Goal: Task Accomplishment & Management: Manage account settings

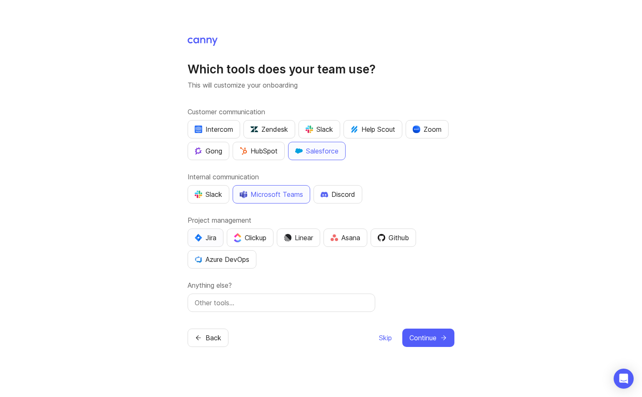
click at [204, 239] on div "Jira" at bounding box center [206, 238] width 22 height 10
click at [299, 303] on input "text" at bounding box center [281, 303] width 173 height 10
type input "[PERSON_NAME],"
click at [434, 343] on button "Continue" at bounding box center [428, 338] width 52 height 18
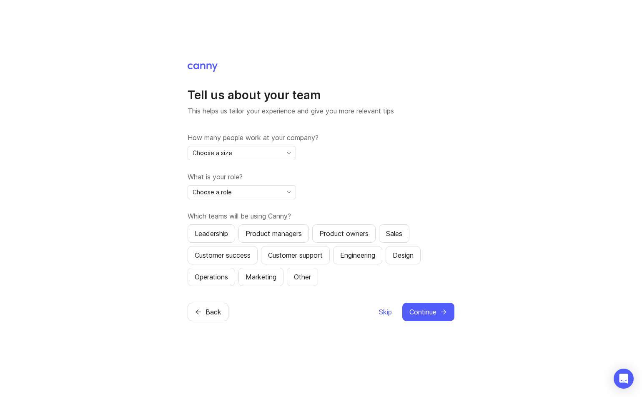
click at [255, 158] on div "Choose a size" at bounding box center [235, 152] width 94 height 13
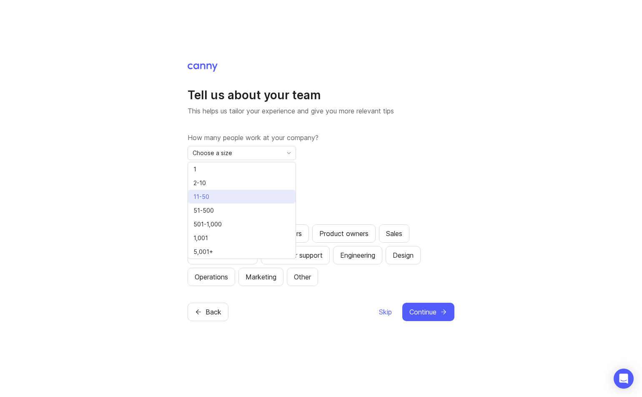
click at [251, 198] on li "11-50" at bounding box center [242, 197] width 108 height 14
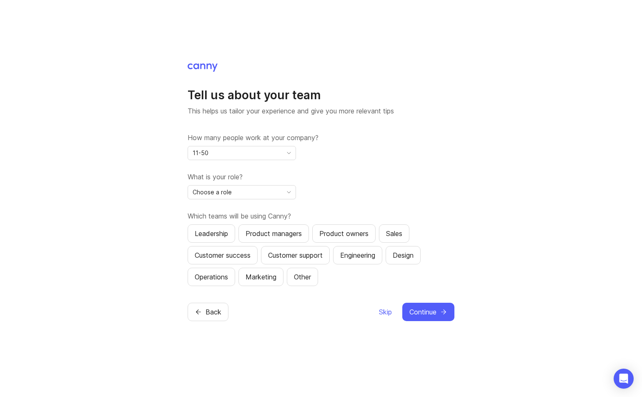
click at [251, 195] on div "Choose a role" at bounding box center [235, 192] width 94 height 13
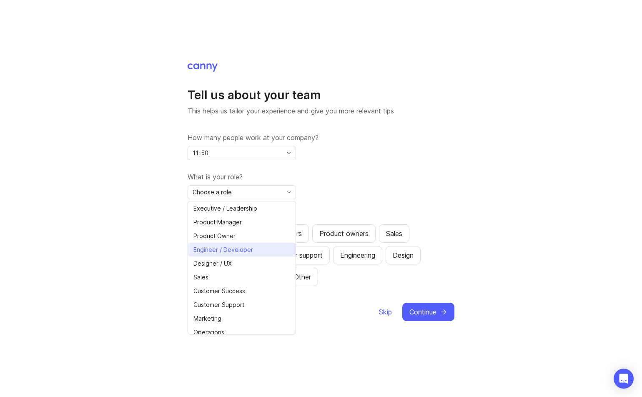
scroll to position [6, 0]
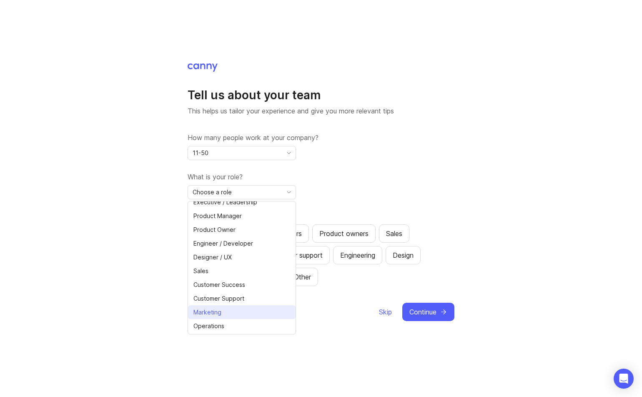
click at [207, 312] on span "Marketing" at bounding box center [208, 312] width 28 height 9
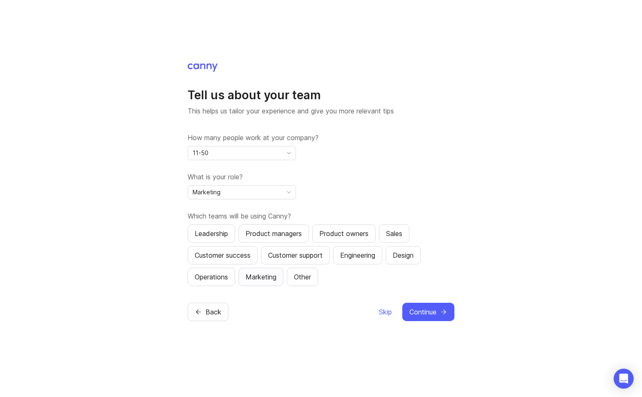
click at [272, 274] on div "Marketing" at bounding box center [261, 277] width 31 height 10
click at [439, 312] on button "Continue" at bounding box center [428, 312] width 52 height 18
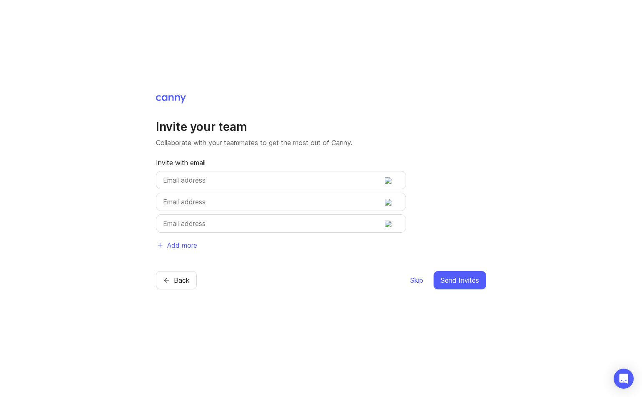
click at [418, 287] on button "Skip" at bounding box center [417, 280] width 14 height 18
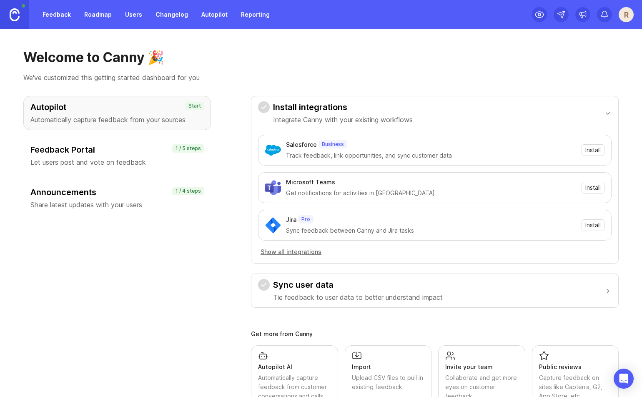
click at [415, 279] on h3 "Sync user data" at bounding box center [358, 285] width 170 height 12
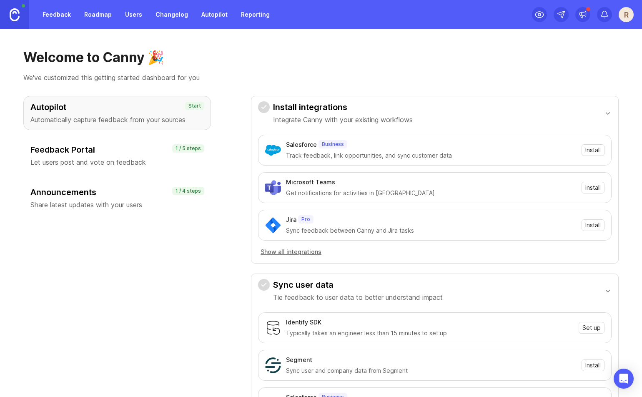
click at [604, 115] on div "button" at bounding box center [608, 113] width 8 height 9
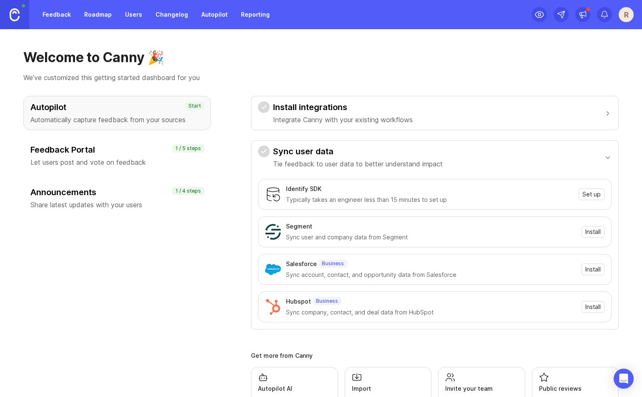
click at [604, 156] on div "button" at bounding box center [608, 157] width 8 height 9
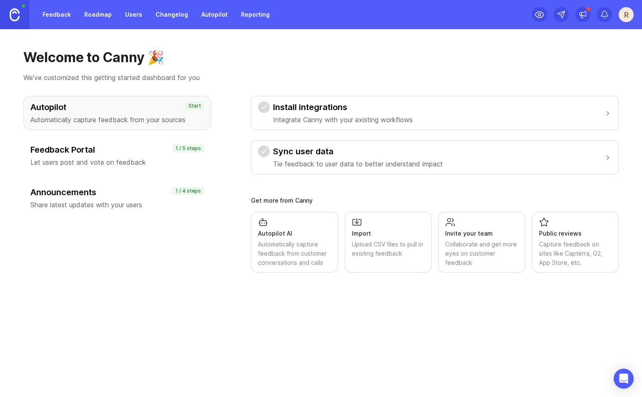
click at [160, 158] on p "Let users post and vote on feedback" at bounding box center [116, 162] width 173 height 10
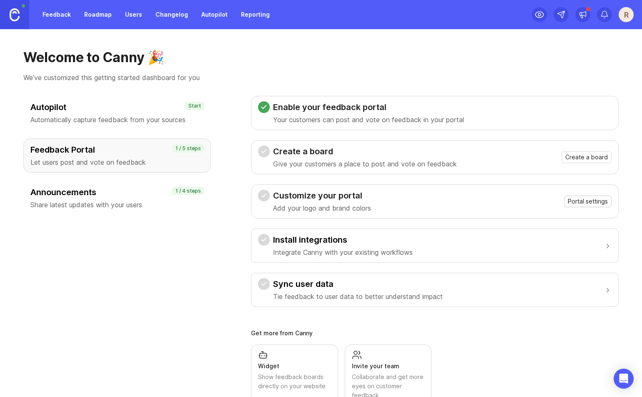
click at [583, 203] on span "Portal settings" at bounding box center [588, 201] width 40 height 8
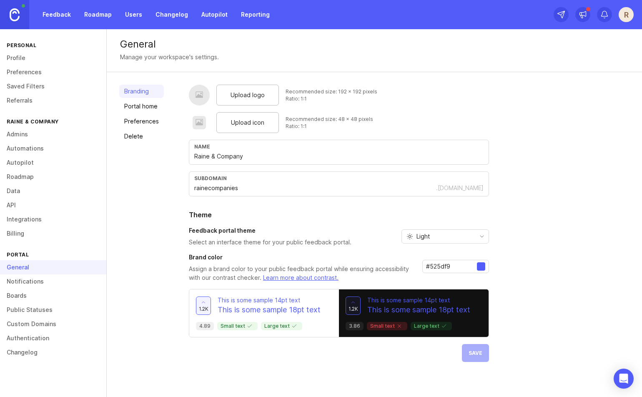
click at [253, 93] on span "Upload logo" at bounding box center [248, 95] width 34 height 9
click at [236, 123] on span "Upload icon" at bounding box center [247, 122] width 33 height 9
click at [266, 121] on div "Upload icon" at bounding box center [247, 122] width 63 height 21
click at [225, 190] on input "rainecompanies" at bounding box center [315, 188] width 242 height 9
click at [480, 267] on div at bounding box center [481, 266] width 8 height 8
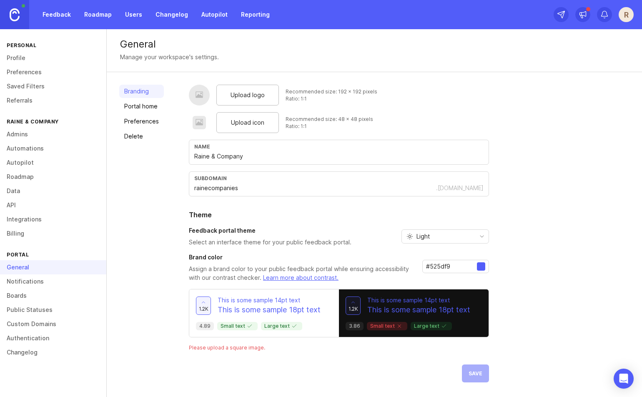
click at [444, 266] on input "#525df9" at bounding box center [451, 266] width 51 height 9
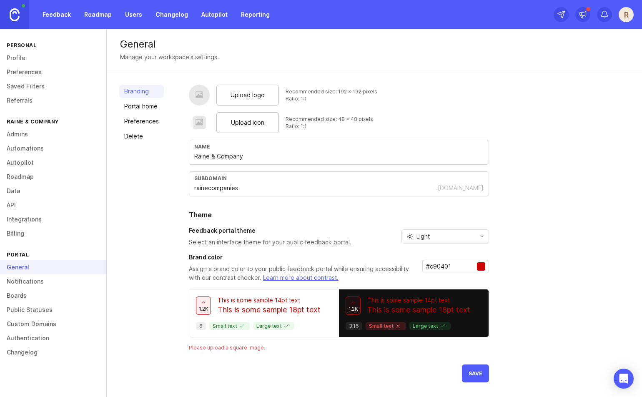
click at [473, 266] on input "#c90401" at bounding box center [451, 266] width 51 height 9
type input "#c90401"
click at [484, 266] on div at bounding box center [481, 266] width 8 height 8
click at [481, 267] on div at bounding box center [481, 266] width 8 height 8
click at [460, 267] on input "#c90401" at bounding box center [451, 266] width 51 height 9
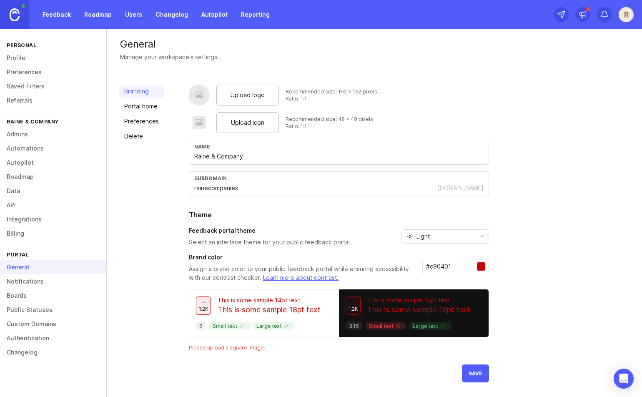
click at [460, 267] on input "#c90401" at bounding box center [451, 266] width 51 height 9
click at [438, 234] on div "Light" at bounding box center [438, 236] width 73 height 13
click at [437, 280] on li "Dark" at bounding box center [444, 280] width 87 height 14
click at [435, 239] on div "Dark" at bounding box center [438, 236] width 73 height 13
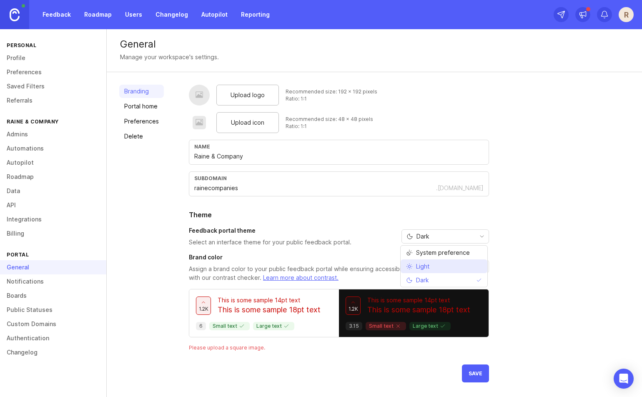
click at [440, 268] on li "Light" at bounding box center [444, 266] width 87 height 14
click at [440, 268] on input "#c90401" at bounding box center [451, 266] width 51 height 9
click at [203, 309] on span "1.2k" at bounding box center [204, 308] width 10 height 7
click at [202, 307] on span "1.2k" at bounding box center [204, 308] width 10 height 7
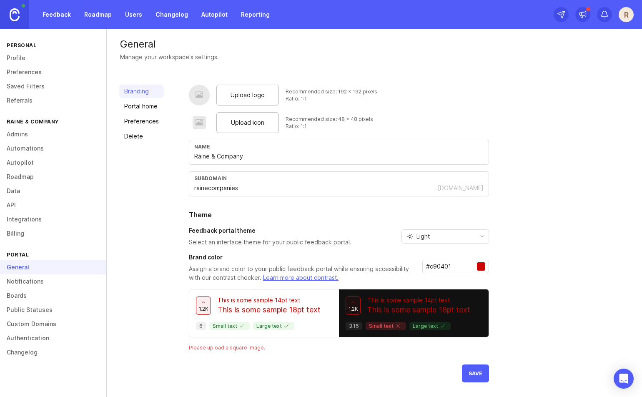
click at [464, 269] on input "#c90401" at bounding box center [451, 266] width 51 height 9
click at [482, 375] on button "Save" at bounding box center [475, 374] width 27 height 18
click at [151, 106] on link "Portal home" at bounding box center [141, 106] width 45 height 13
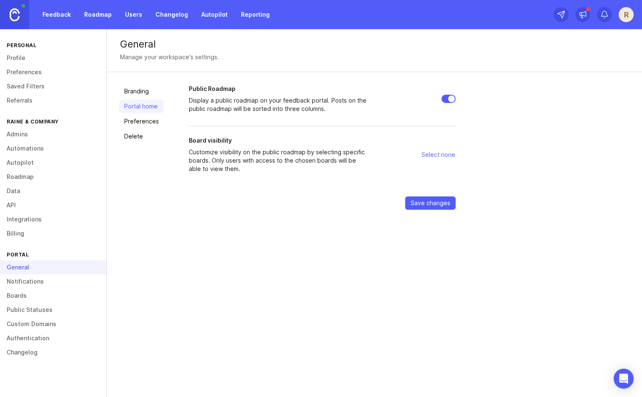
click at [448, 99] on input "Public Roadmap" at bounding box center [449, 99] width 14 height 8
checkbox input "false"
click at [425, 201] on span "Save changes" at bounding box center [431, 203] width 40 height 8
click at [438, 216] on span "Save changes" at bounding box center [431, 216] width 40 height 8
click at [430, 150] on button "Select none" at bounding box center [438, 154] width 35 height 13
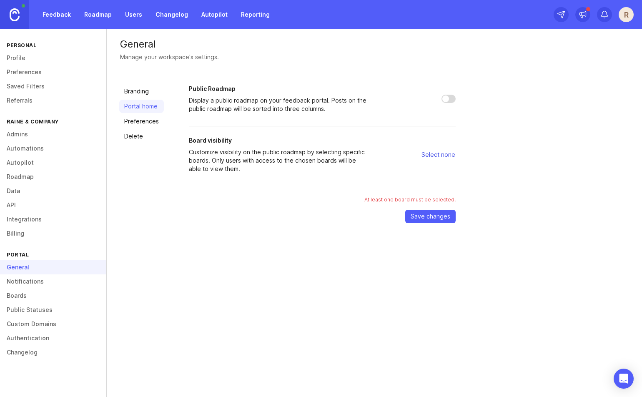
click at [438, 158] on span "Select none" at bounding box center [439, 155] width 34 height 8
click at [439, 156] on span "Select none" at bounding box center [439, 155] width 34 height 8
click at [136, 121] on link "Preferences" at bounding box center [141, 121] width 45 height 13
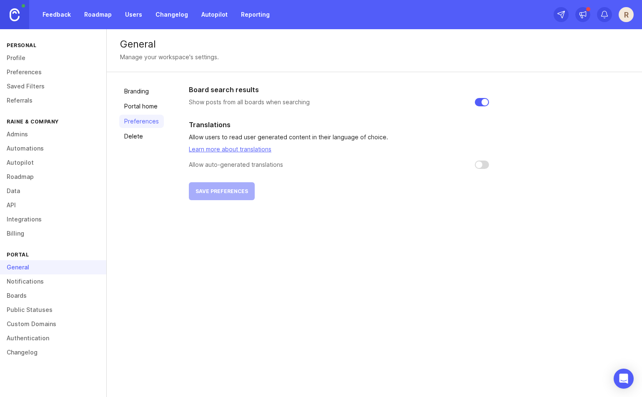
click at [7, 12] on link at bounding box center [14, 14] width 29 height 29
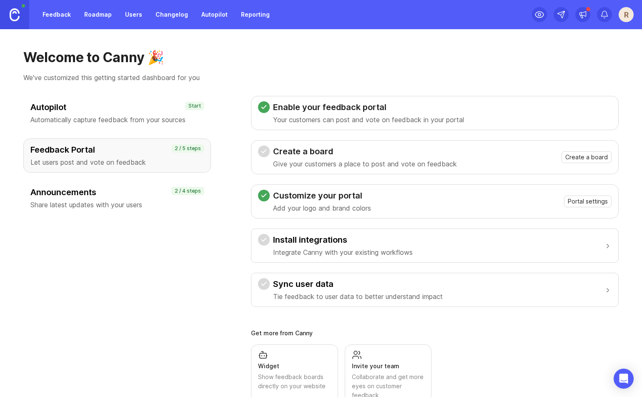
click at [331, 249] on p "Integrate Canny with your existing workflows" at bounding box center [343, 252] width 140 height 10
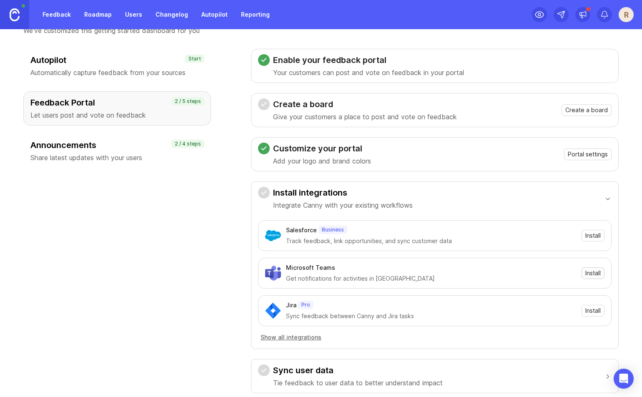
scroll to position [162, 0]
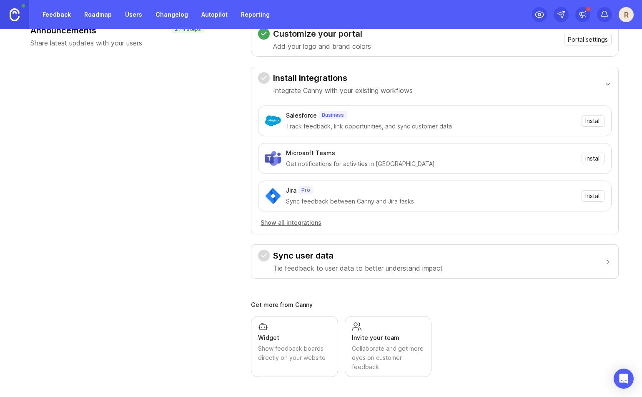
click at [338, 267] on p "Tie feedback to user data to better understand impact" at bounding box center [358, 268] width 170 height 10
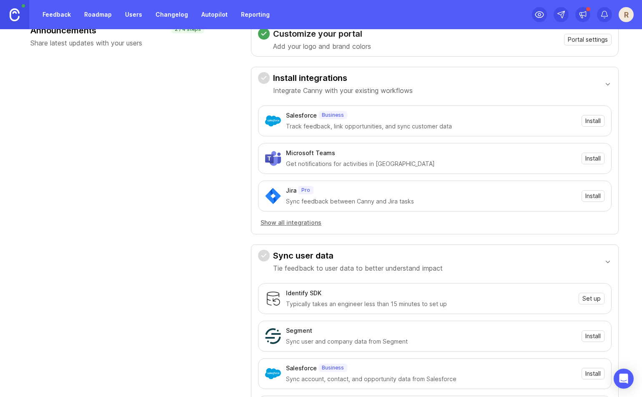
click at [338, 267] on p "Tie feedback to user data to better understand impact" at bounding box center [358, 268] width 170 height 10
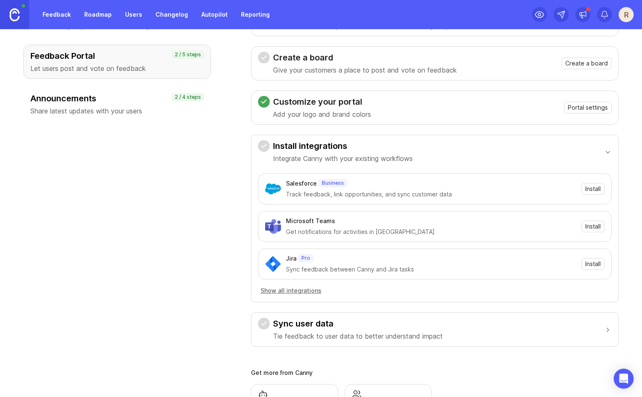
scroll to position [0, 0]
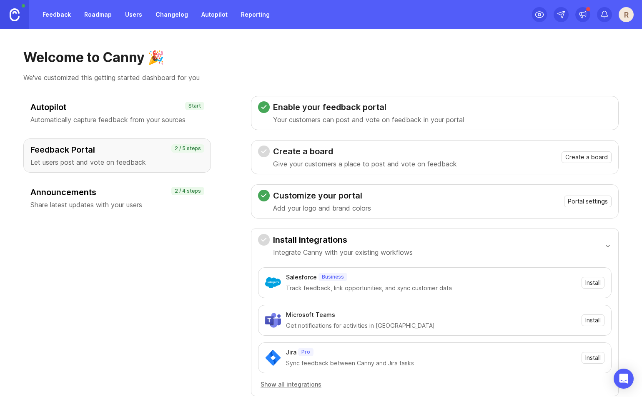
click at [348, 214] on div "Customize your portal Add your logo and brand colors Portal settings" at bounding box center [435, 201] width 368 height 34
click at [352, 242] on h3 "Install integrations" at bounding box center [343, 240] width 140 height 12
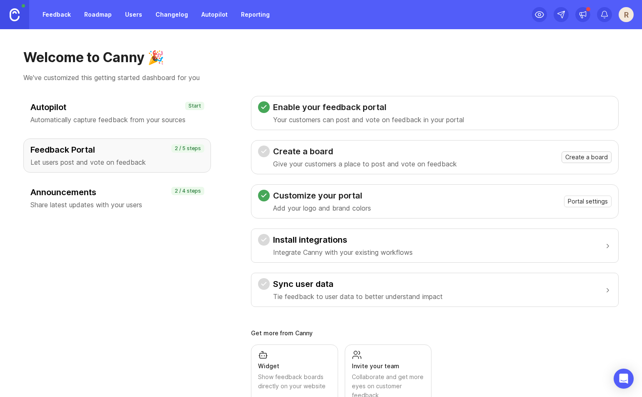
click at [576, 158] on span "Create a board" at bounding box center [587, 157] width 43 height 8
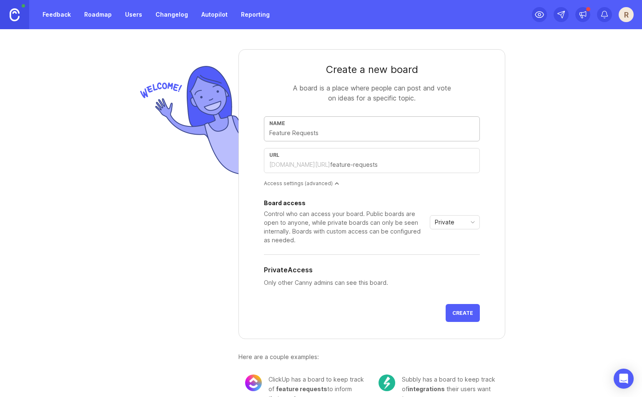
type input "W"
type input "w"
type input "We"
type input "we"
type input "W"
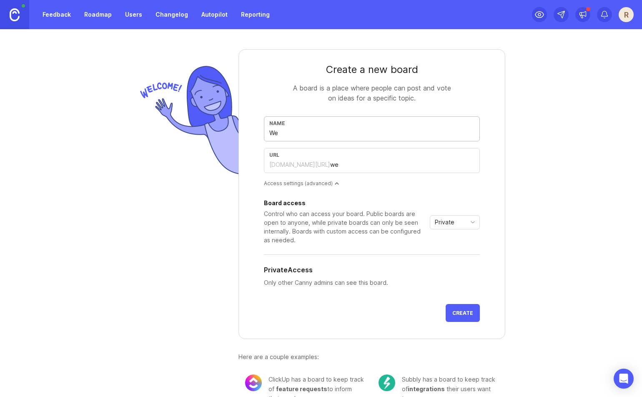
type input "w"
type input "we"
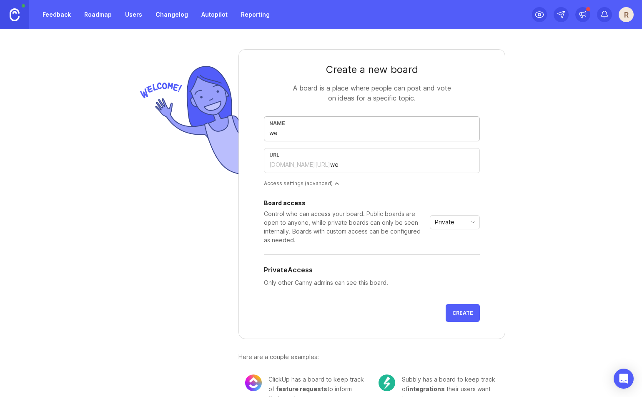
type input "web"
type input "we"
type input "w"
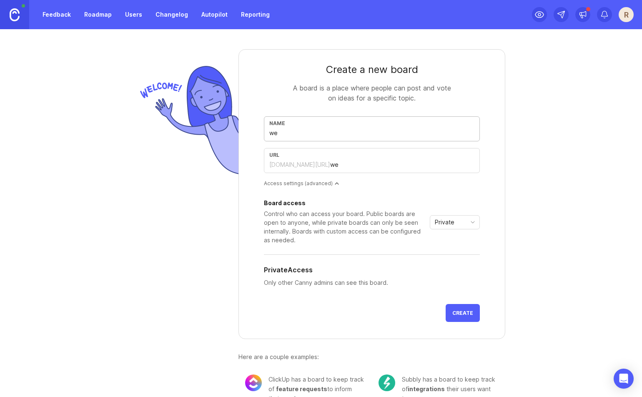
type input "w"
type input "W"
type input "w"
type input "We"
type input "we"
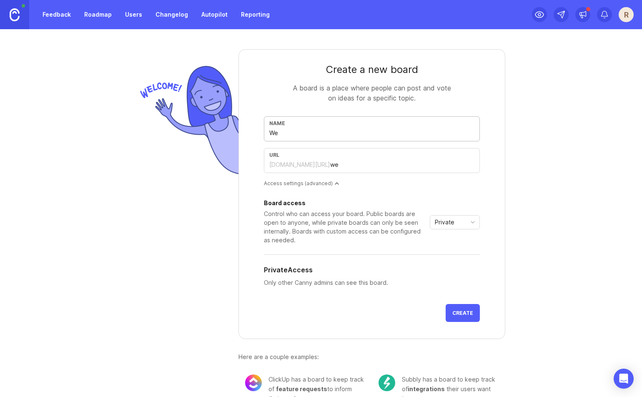
type input "Web"
type input "web"
type input "Web R"
type input "web-r"
type input "Web Re"
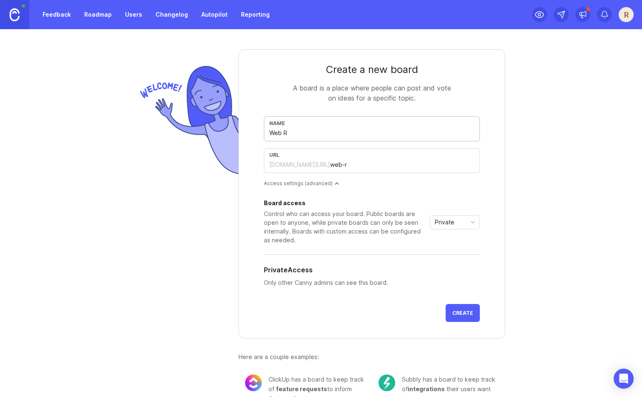
type input "web-re"
type input "Web Req"
type input "web-req"
type input "Web Requ"
type input "web-requ"
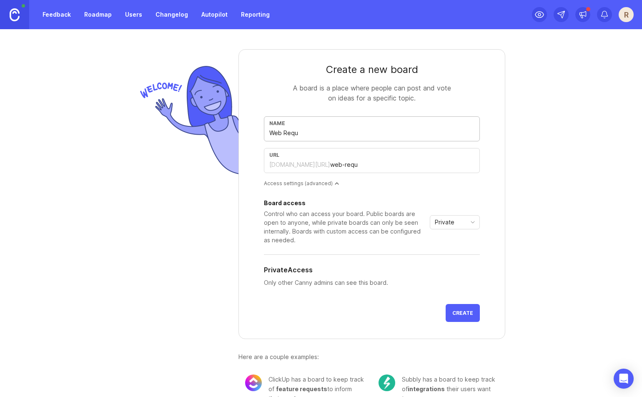
type input "Web Reque"
type input "web-reque"
type input "Web Reques"
type input "web-reques"
type input "Web Request"
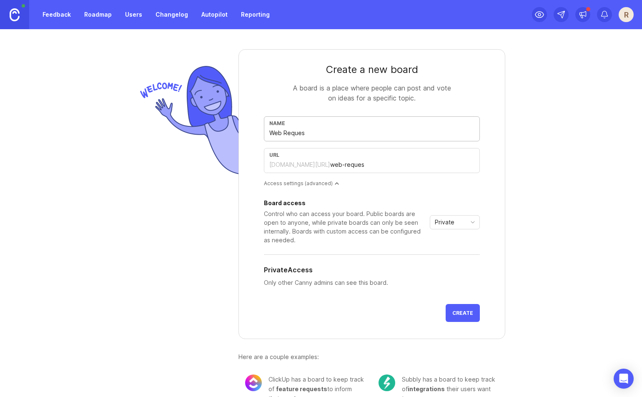
type input "web-request"
type input "Web Requests"
type input "web-requests"
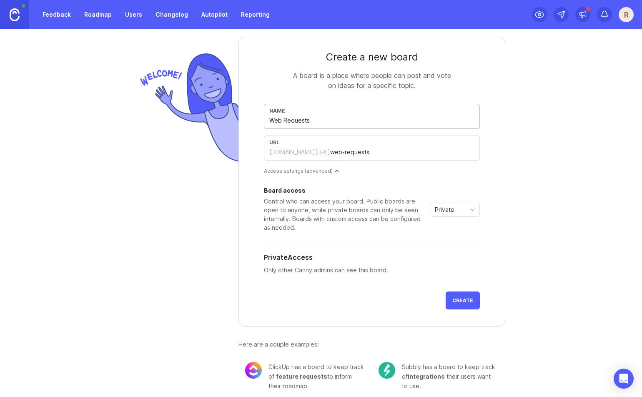
scroll to position [20, 0]
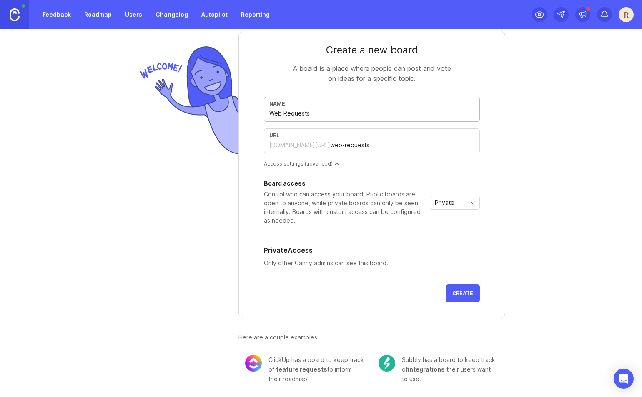
type input "Web Requests"
click at [463, 295] on span "Create" at bounding box center [463, 293] width 21 height 6
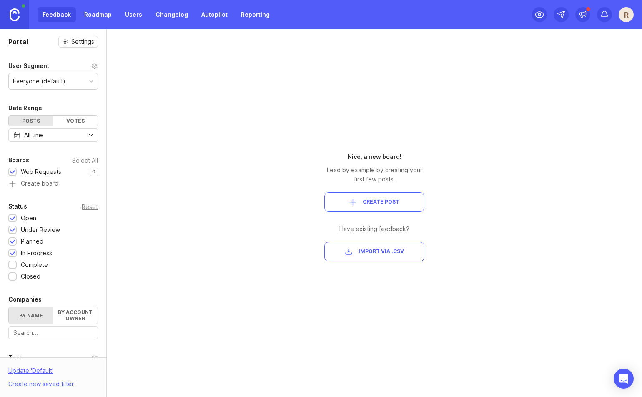
click at [408, 199] on span "Create Post" at bounding box center [375, 202] width 86 height 7
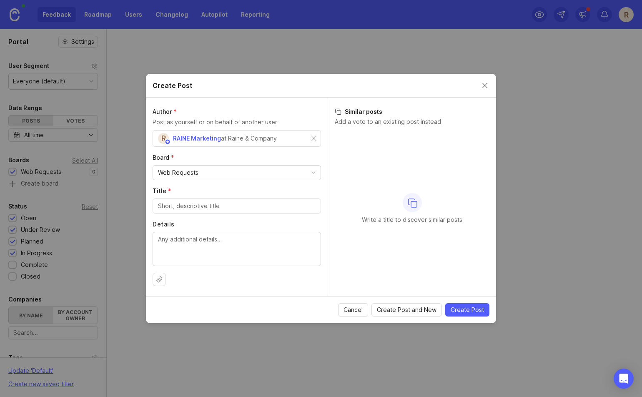
click at [198, 136] on span "RAINE Marketing" at bounding box center [197, 138] width 48 height 7
click at [255, 171] on div "Web Requests" at bounding box center [237, 173] width 168 height 14
click at [259, 211] on div at bounding box center [237, 206] width 168 height 15
type input "A"
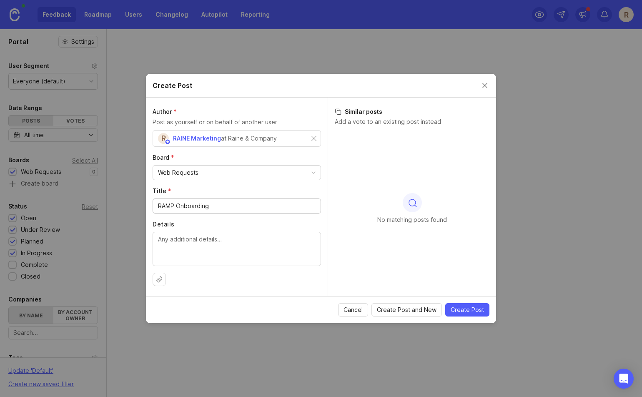
type input "RAMP Onboarding"
click at [175, 249] on textarea "Details" at bounding box center [237, 249] width 158 height 28
type textarea "Create a tutorial for new users on RAMP to best use the platform"
click at [462, 312] on span "Create Post" at bounding box center [467, 310] width 33 height 8
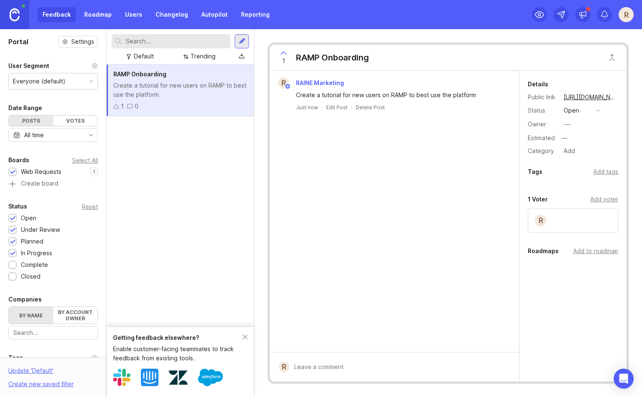
click at [94, 17] on link "Roadmap" at bounding box center [98, 14] width 38 height 15
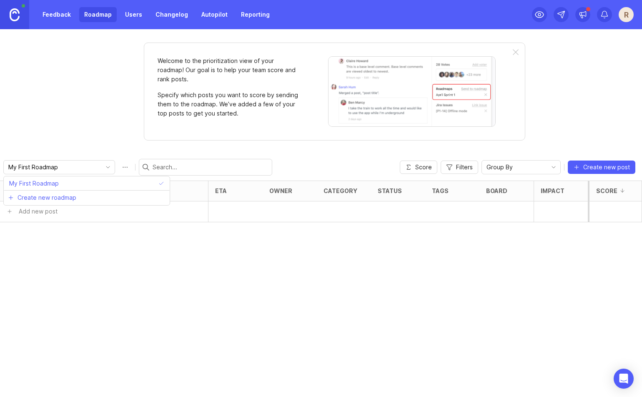
click at [58, 166] on input "My First Roadmap" at bounding box center [54, 167] width 92 height 9
click at [162, 184] on icon "check icon" at bounding box center [162, 184] width 9 height 6
drag, startPoint x: 54, startPoint y: 166, endPoint x: 6, endPoint y: 163, distance: 48.5
click at [6, 163] on div "My First Roadmap" at bounding box center [53, 167] width 98 height 13
click at [598, 214] on div at bounding box center [615, 211] width 54 height 21
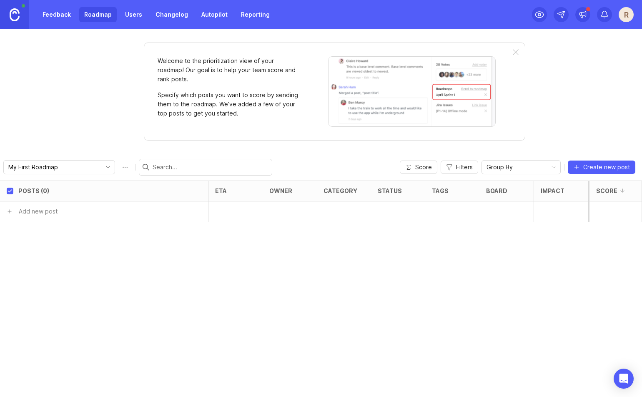
click at [617, 8] on div "R" at bounding box center [583, 14] width 102 height 29
click at [630, 17] on div "R" at bounding box center [626, 14] width 15 height 15
click at [80, 167] on input "My First Roadmap" at bounding box center [54, 167] width 92 height 9
click at [78, 194] on li "Create new roadmap" at bounding box center [87, 197] width 166 height 15
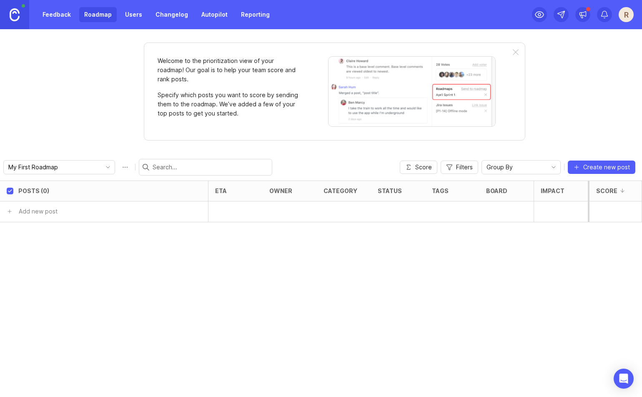
click at [56, 10] on link "Feedback" at bounding box center [57, 14] width 38 height 15
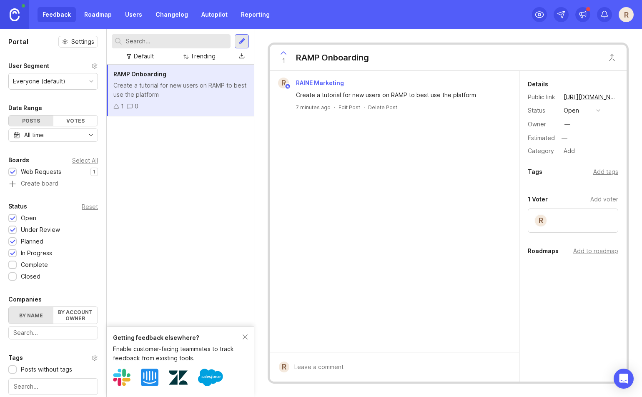
click at [263, 15] on link "Reporting" at bounding box center [255, 14] width 39 height 15
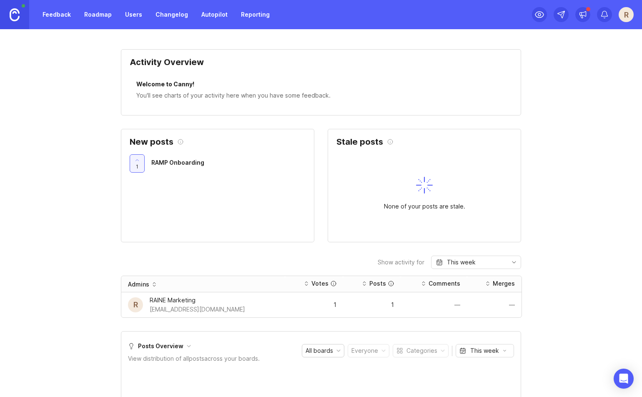
click at [205, 15] on link "Autopilot" at bounding box center [214, 14] width 36 height 15
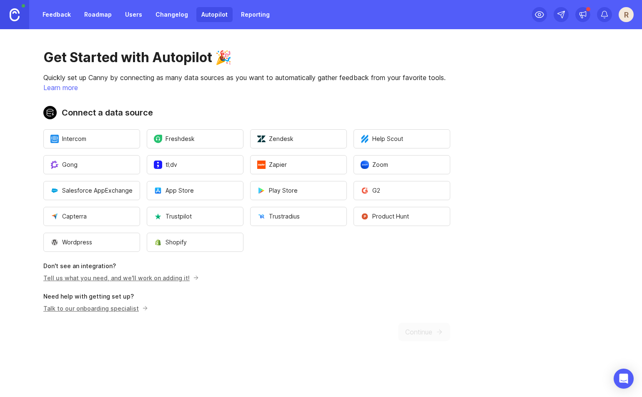
click at [170, 15] on link "Changelog" at bounding box center [172, 14] width 43 height 15
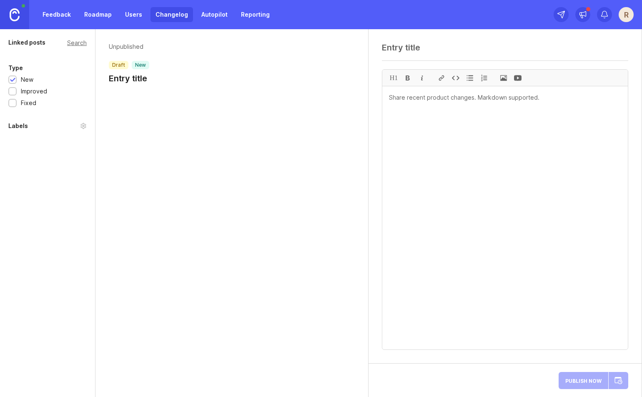
click at [131, 16] on link "Users" at bounding box center [133, 14] width 27 height 15
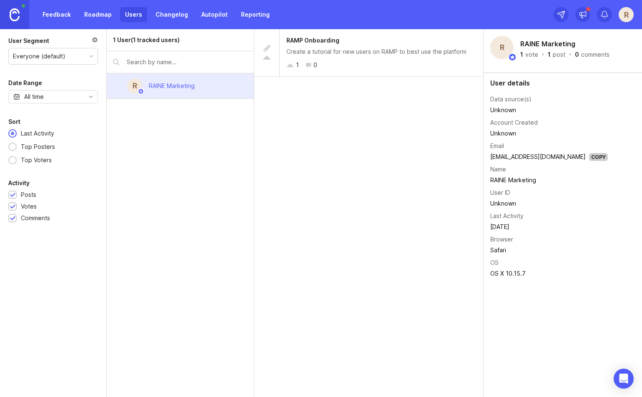
click at [86, 21] on link "Roadmap" at bounding box center [98, 14] width 38 height 15
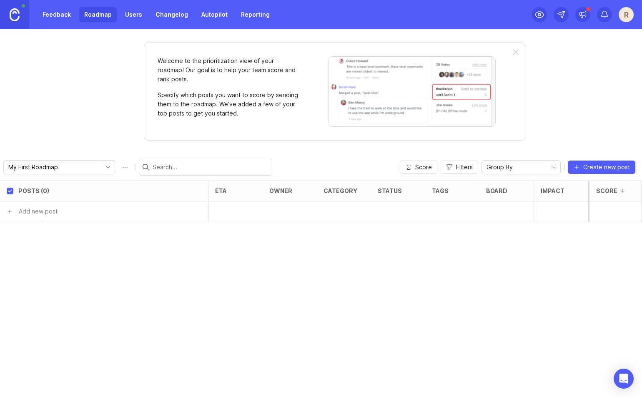
click at [53, 20] on link "Feedback" at bounding box center [57, 14] width 38 height 15
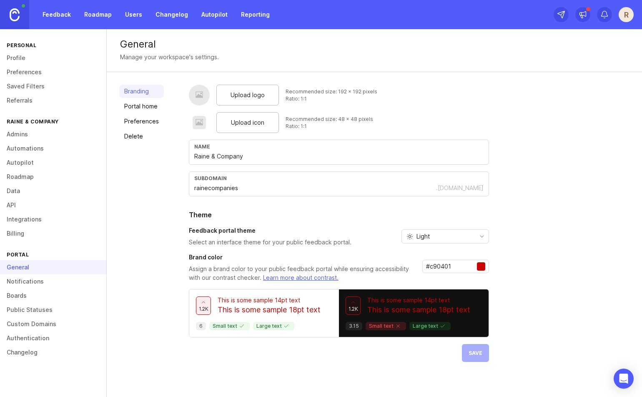
click at [73, 22] on div "Feedback Roadmap Users Changelog Autopilot Reporting" at bounding box center [137, 14] width 275 height 29
click at [61, 17] on link "Feedback" at bounding box center [57, 14] width 38 height 15
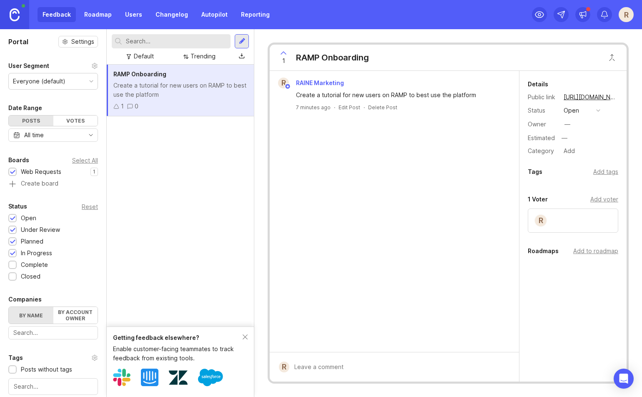
click at [50, 81] on div "Everyone (default)" at bounding box center [39, 81] width 53 height 9
click at [91, 64] on icon at bounding box center [94, 66] width 7 height 7
click at [91, 67] on icon at bounding box center [94, 66] width 7 height 7
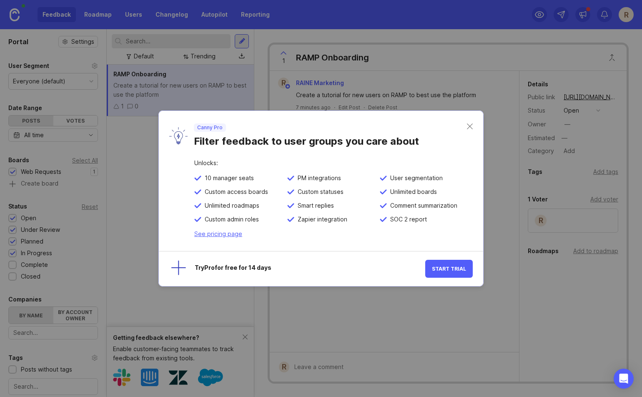
click at [467, 126] on div "Canny Pro Filter feedback to user groups you care about" at bounding box center [327, 135] width 279 height 24
click at [469, 122] on div "Canny Pro Filter feedback to user groups you care about" at bounding box center [321, 135] width 324 height 49
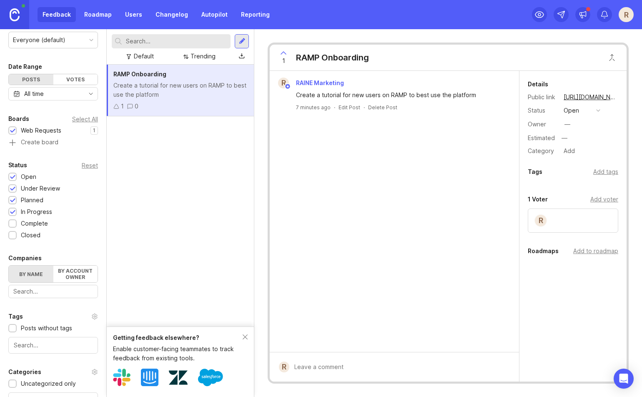
scroll to position [121, 0]
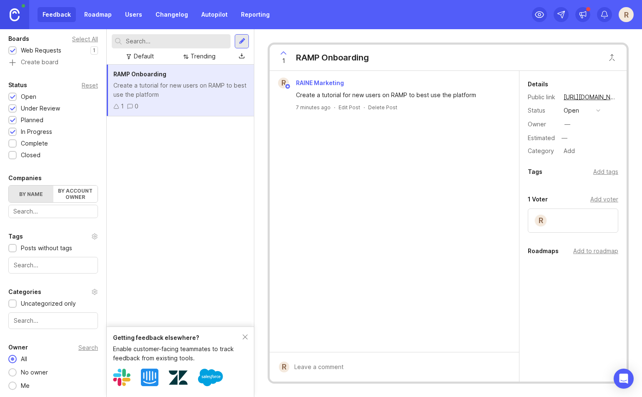
click at [626, 16] on div "R" at bounding box center [626, 14] width 15 height 15
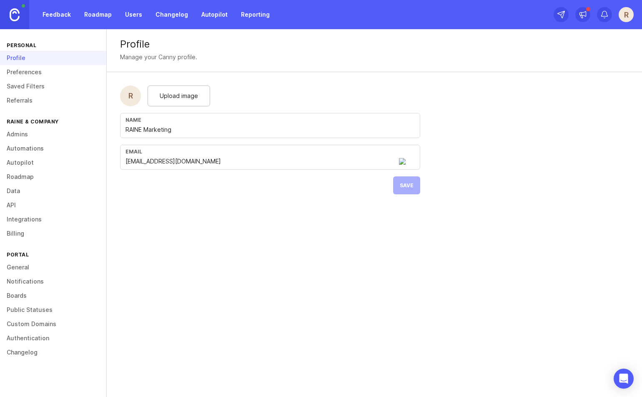
click at [13, 73] on link "Preferences" at bounding box center [53, 72] width 106 height 14
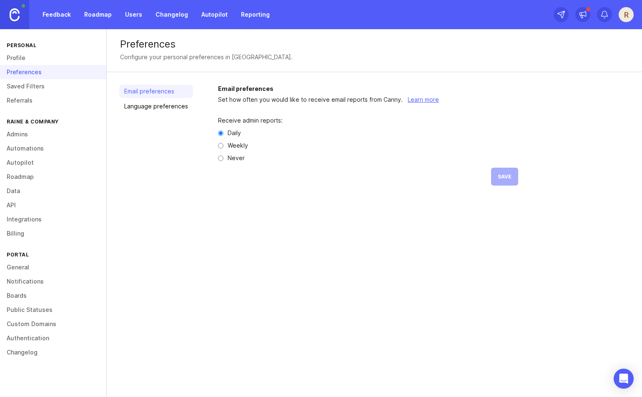
click at [18, 88] on link "Saved Filters" at bounding box center [53, 86] width 106 height 14
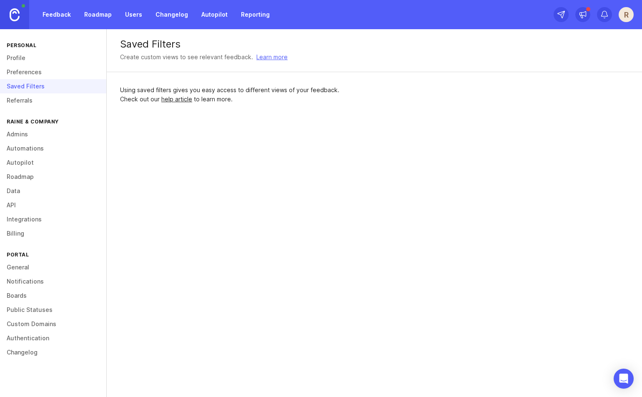
click at [23, 102] on link "Referrals" at bounding box center [53, 100] width 106 height 14
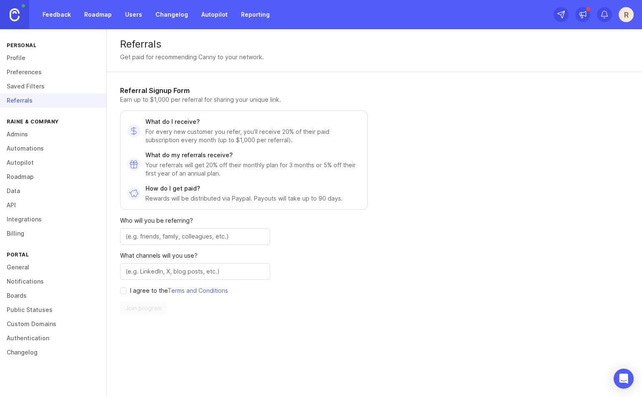
click at [31, 131] on link "Admins" at bounding box center [53, 134] width 106 height 14
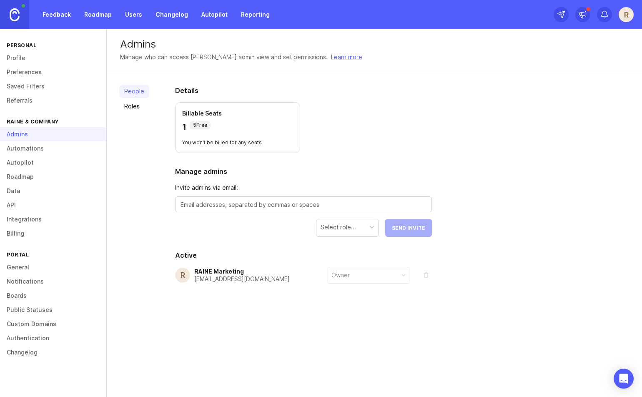
click at [37, 146] on link "Automations" at bounding box center [53, 148] width 106 height 14
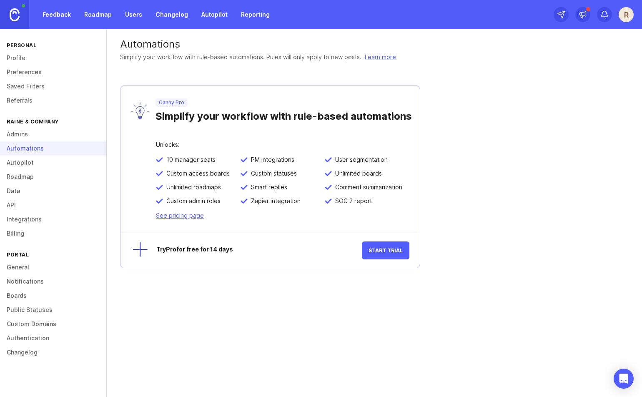
click at [37, 162] on link "Autopilot" at bounding box center [53, 163] width 106 height 14
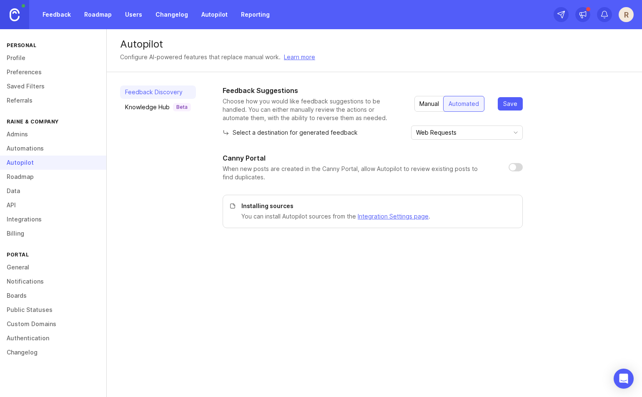
click at [520, 166] on input "checkbox" at bounding box center [516, 167] width 14 height 8
checkbox input "true"
click at [437, 136] on input "Web Requests" at bounding box center [462, 132] width 92 height 9
click at [510, 101] on span "Save" at bounding box center [510, 104] width 14 height 8
click at [35, 176] on link "Roadmap" at bounding box center [53, 177] width 106 height 14
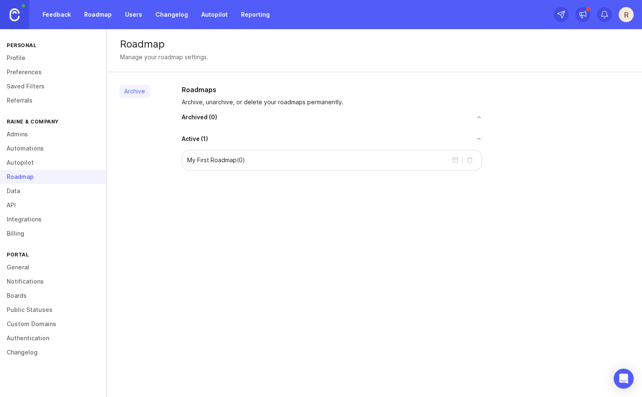
click at [266, 168] on div "My First Roadmap ( 0 )" at bounding box center [332, 160] width 300 height 21
click at [264, 161] on div "My First Roadmap ( 0 )" at bounding box center [332, 160] width 300 height 21
click at [265, 161] on div "My First Roadmap ( 0 )" at bounding box center [332, 160] width 300 height 21
click at [470, 159] on button "delete roadmap" at bounding box center [469, 159] width 13 height 13
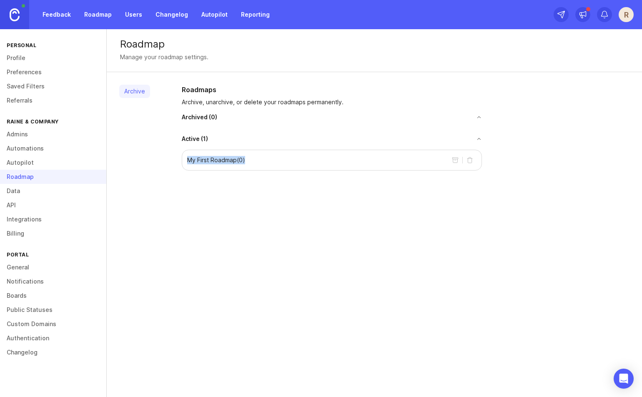
click at [199, 158] on p "My First Roadmap ( 0 )" at bounding box center [216, 160] width 58 height 8
click at [199, 162] on p "My First Roadmap ( 0 )" at bounding box center [216, 160] width 58 height 8
click at [210, 161] on p "My First Roadmap ( 0 )" at bounding box center [216, 160] width 58 height 8
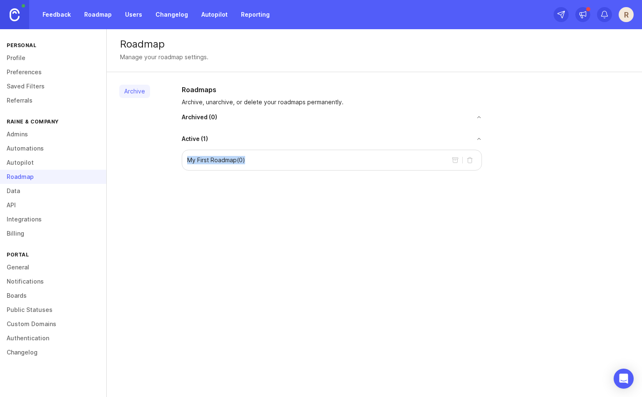
click at [209, 161] on p "My First Roadmap ( 0 )" at bounding box center [216, 160] width 58 height 8
click at [189, 117] on span "Archived ( 0 )" at bounding box center [199, 117] width 35 height 8
click at [454, 159] on button "archive roadmap" at bounding box center [455, 159] width 13 height 13
click at [469, 160] on button "delete roadmap" at bounding box center [469, 159] width 13 height 13
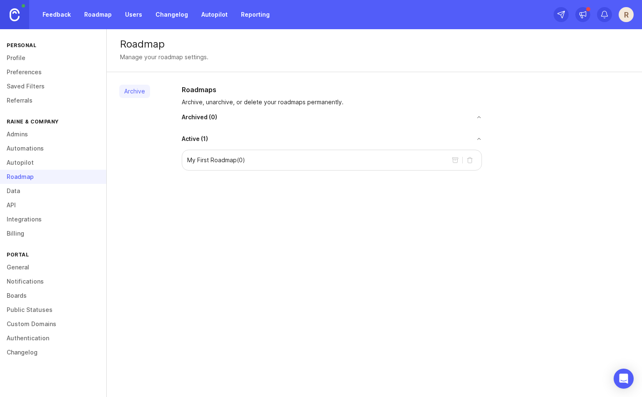
click at [89, 12] on link "Roadmap" at bounding box center [98, 14] width 38 height 15
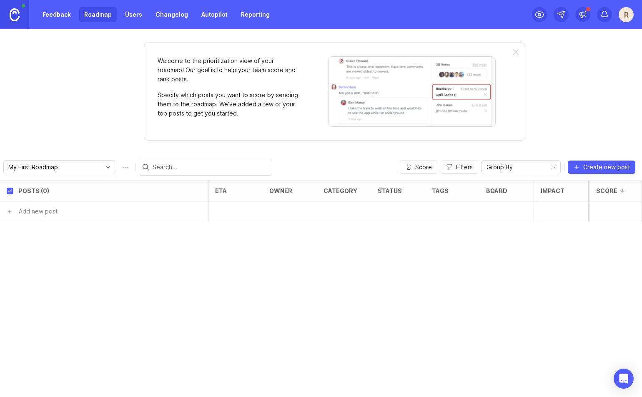
click at [138, 15] on link "Users" at bounding box center [133, 14] width 27 height 15
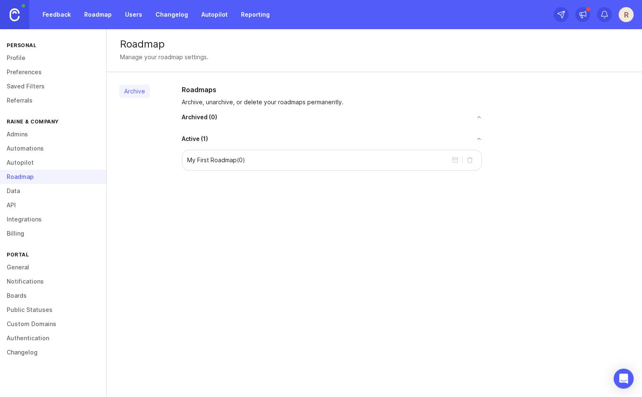
click at [138, 88] on link "Archive" at bounding box center [134, 91] width 31 height 13
click at [229, 116] on button "toggle for accordion" at bounding box center [349, 117] width 265 height 6
click at [221, 129] on button "toggle for accordion" at bounding box center [345, 132] width 274 height 6
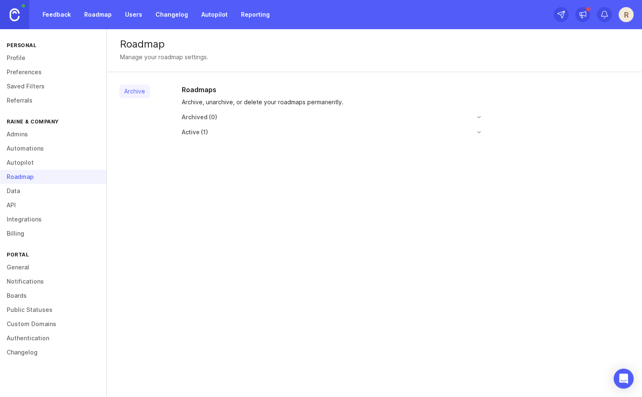
click at [220, 129] on div "Active ( 1 )" at bounding box center [332, 132] width 300 height 8
click at [219, 133] on button "toggle for accordion" at bounding box center [345, 132] width 274 height 6
click at [213, 150] on div "My First Roadmap ( 0 )" at bounding box center [332, 153] width 300 height 21
click at [213, 153] on p "My First Roadmap ( 0 )" at bounding box center [216, 153] width 58 height 8
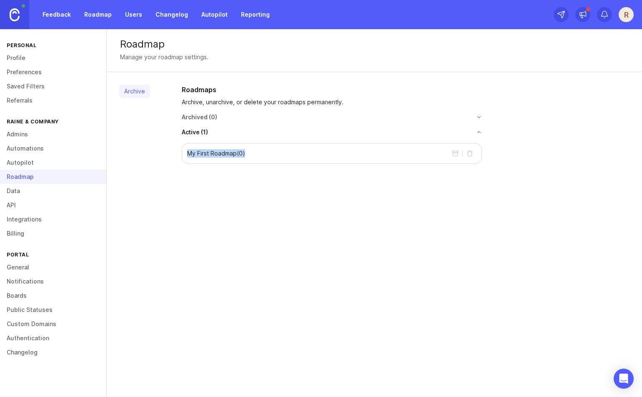
click at [213, 153] on p "My First Roadmap ( 0 )" at bounding box center [216, 153] width 58 height 8
click at [625, 13] on div "R" at bounding box center [626, 14] width 15 height 15
click at [31, 192] on link "Data" at bounding box center [53, 191] width 106 height 14
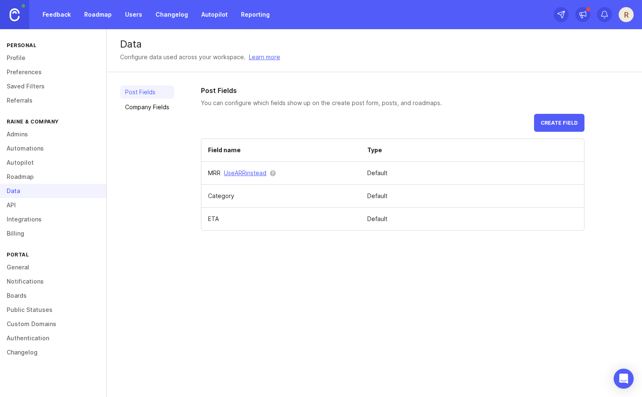
click at [142, 108] on link "Company Fields" at bounding box center [147, 107] width 54 height 13
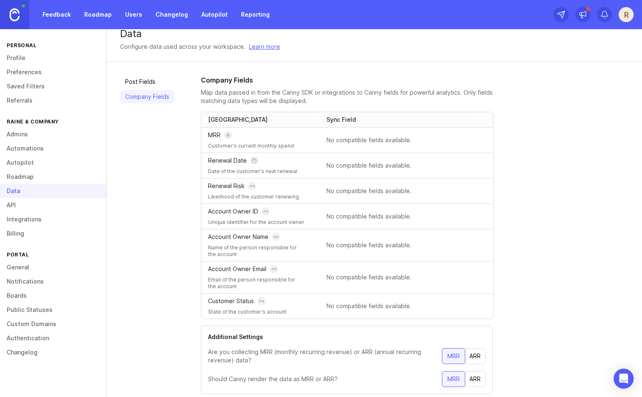
scroll to position [34, 0]
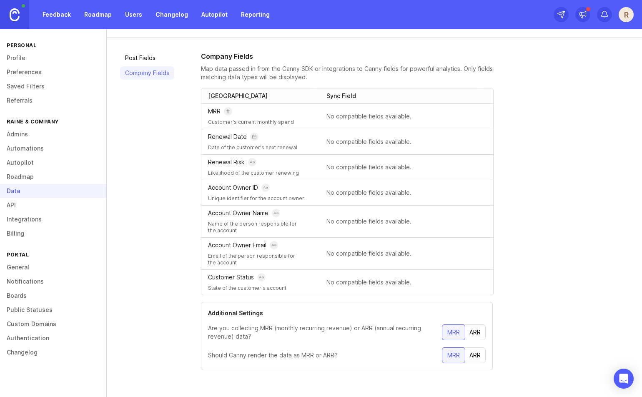
click at [472, 329] on div "ARR" at bounding box center [475, 332] width 21 height 15
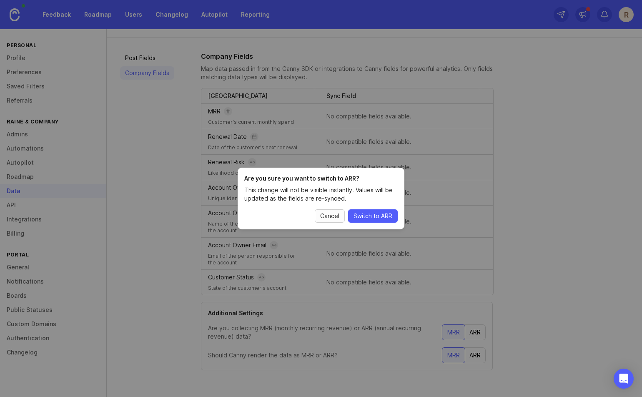
click at [328, 212] on span "Cancel" at bounding box center [329, 216] width 19 height 8
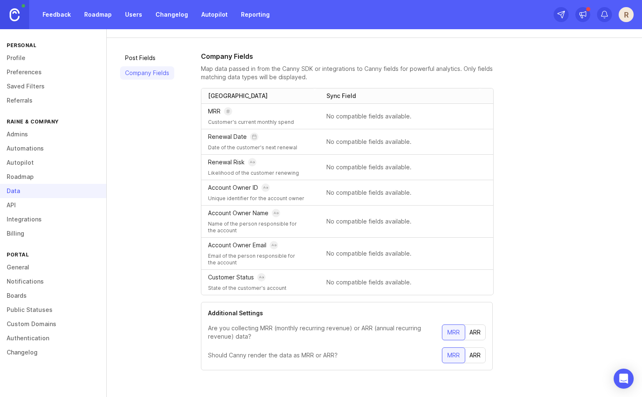
click at [28, 206] on link "API" at bounding box center [53, 205] width 106 height 14
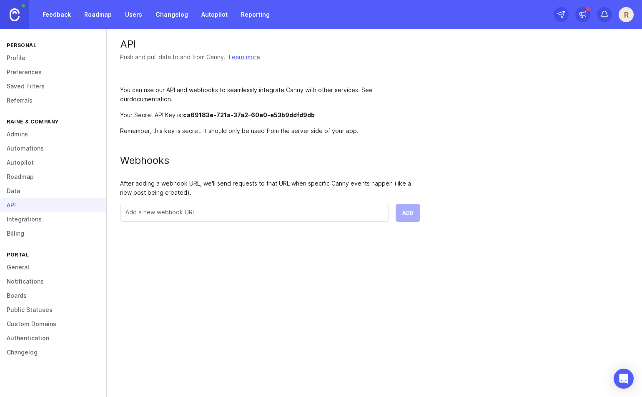
click at [27, 216] on link "Integrations" at bounding box center [53, 219] width 106 height 14
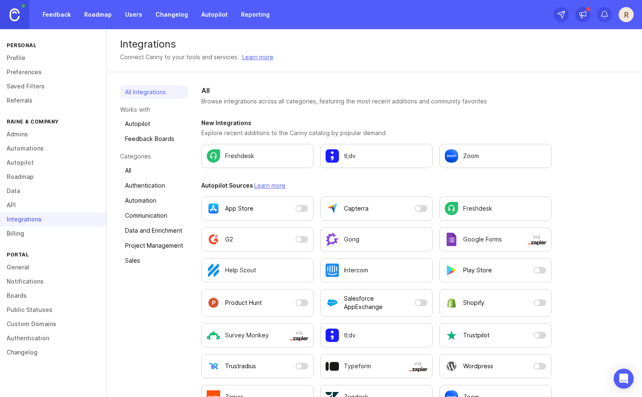
click at [35, 297] on link "Boards" at bounding box center [53, 296] width 106 height 14
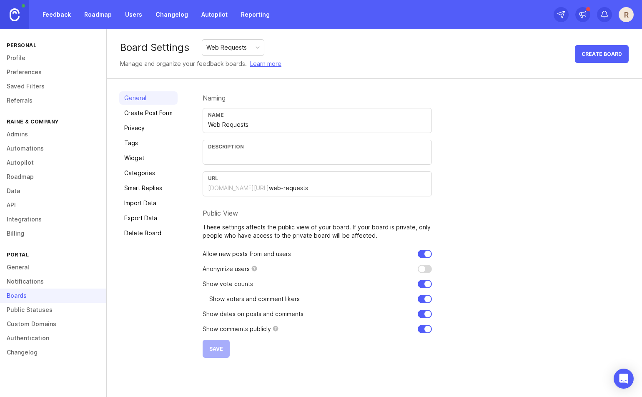
click at [36, 267] on link "General" at bounding box center [53, 267] width 106 height 14
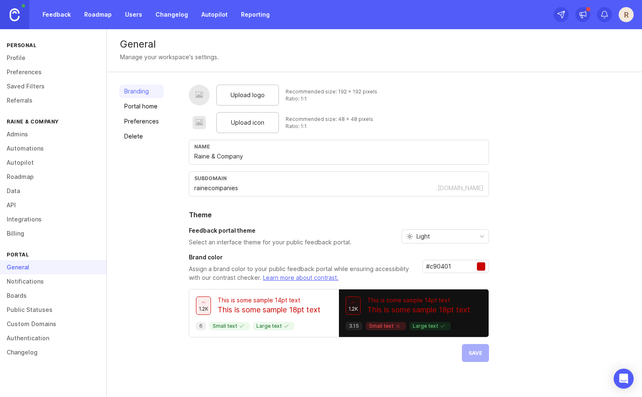
click at [151, 112] on link "Portal home" at bounding box center [141, 106] width 45 height 13
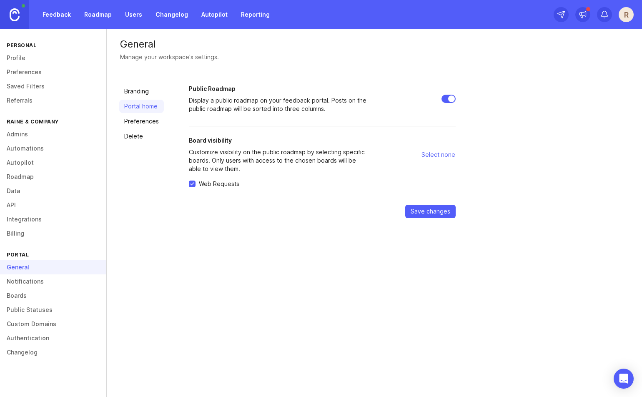
click at [445, 97] on input "Public Roadmap" at bounding box center [449, 99] width 14 height 8
checkbox input "false"
click at [447, 215] on span "Save changes" at bounding box center [431, 211] width 40 height 8
click at [123, 121] on link "Preferences" at bounding box center [141, 121] width 45 height 13
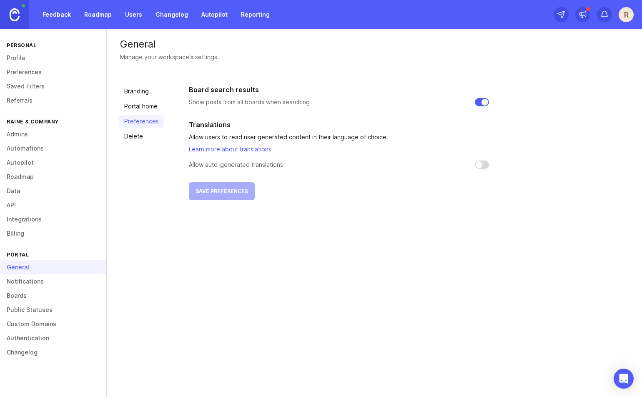
click at [42, 279] on link "Notifications" at bounding box center [53, 281] width 106 height 14
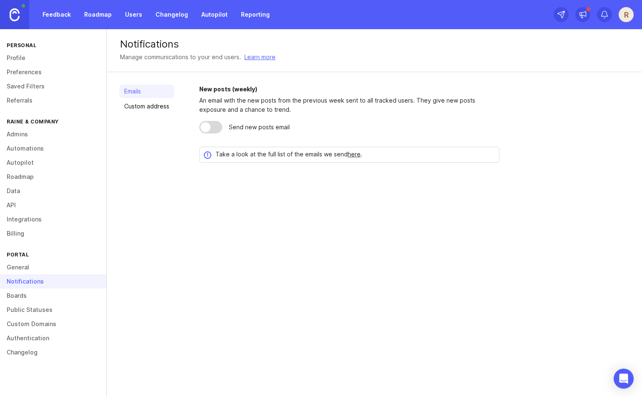
click at [157, 110] on link "Custom address" at bounding box center [146, 106] width 55 height 13
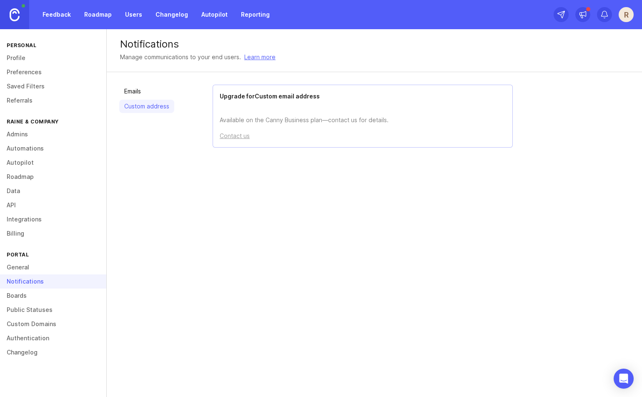
click at [44, 298] on link "Boards" at bounding box center [53, 296] width 106 height 14
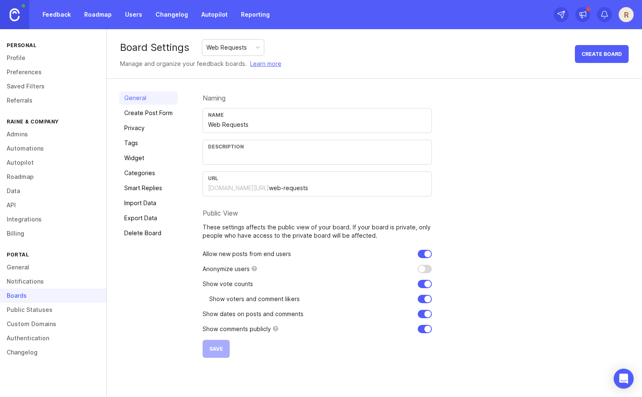
click at [225, 47] on div "Web Requests" at bounding box center [226, 47] width 40 height 9
click at [29, 311] on link "Public Statuses" at bounding box center [53, 310] width 106 height 14
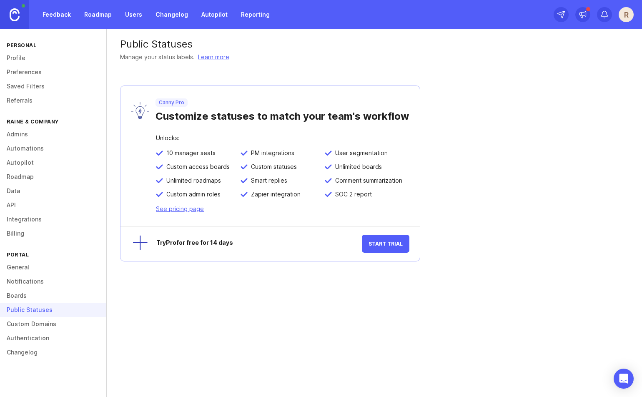
click at [41, 323] on link "Custom Domains" at bounding box center [53, 324] width 106 height 14
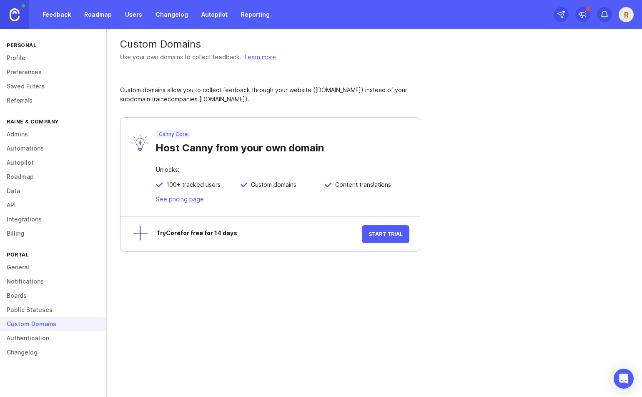
click at [28, 307] on link "Public Statuses" at bounding box center [53, 310] width 106 height 14
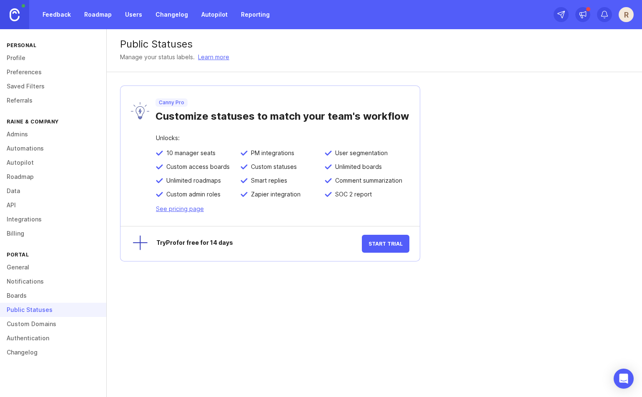
click at [29, 327] on link "Custom Domains" at bounding box center [53, 324] width 106 height 14
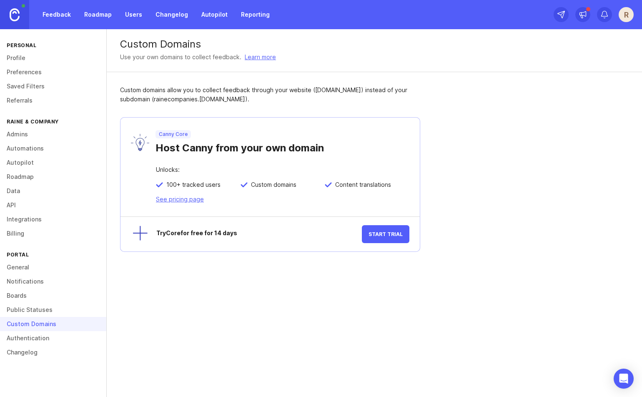
click at [31, 334] on link "Authentication" at bounding box center [53, 338] width 106 height 14
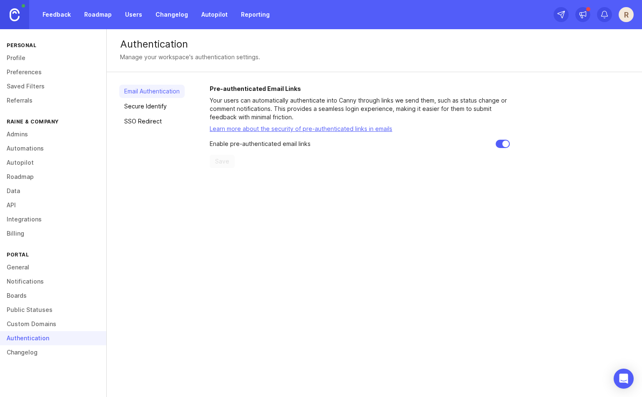
click at [141, 106] on link "Secure Identify" at bounding box center [151, 106] width 65 height 13
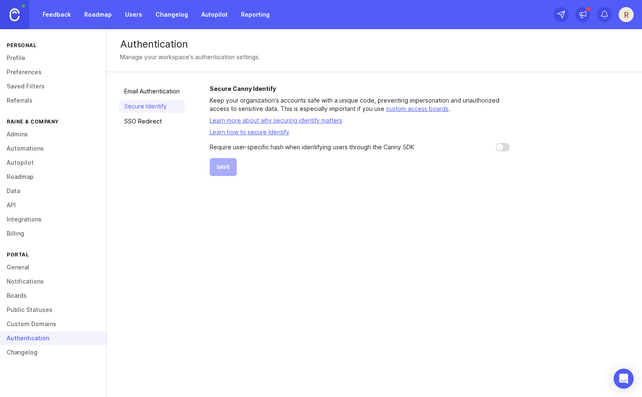
click at [145, 119] on link "SSO Redirect" at bounding box center [151, 121] width 65 height 13
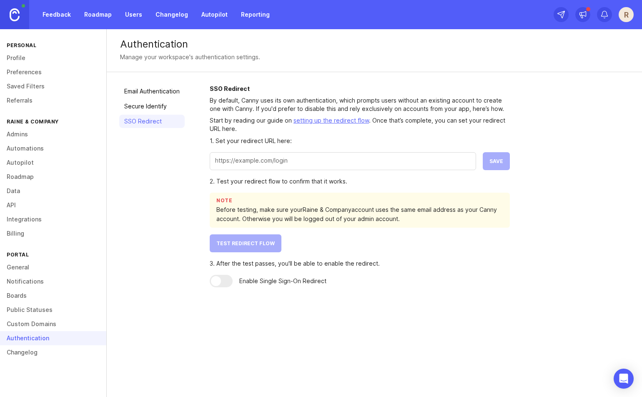
click at [153, 106] on link "Secure Identify" at bounding box center [151, 106] width 65 height 13
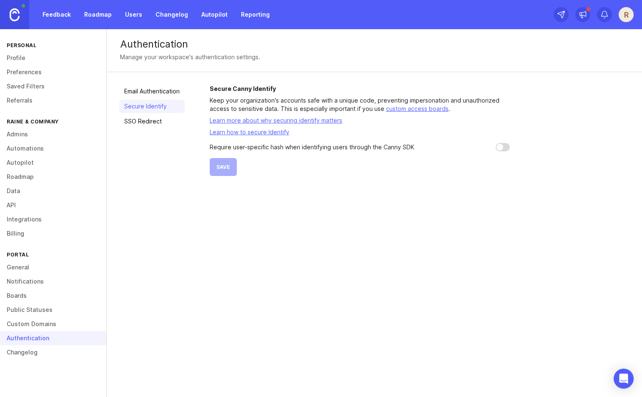
click at [25, 351] on link "Changelog" at bounding box center [53, 352] width 106 height 14
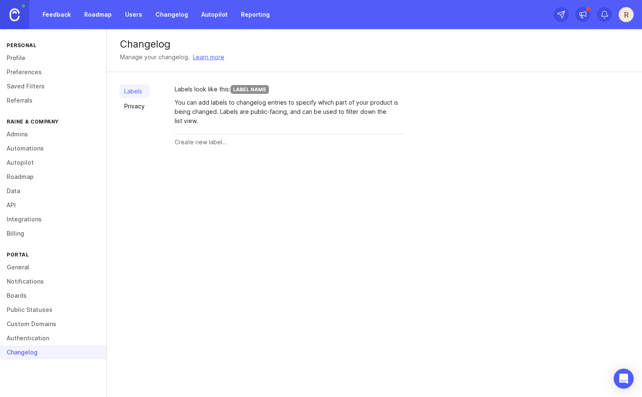
click at [130, 91] on link "Labels" at bounding box center [134, 91] width 30 height 13
click at [200, 143] on input "text" at bounding box center [289, 142] width 229 height 9
click at [133, 103] on link "Privacy" at bounding box center [134, 106] width 30 height 13
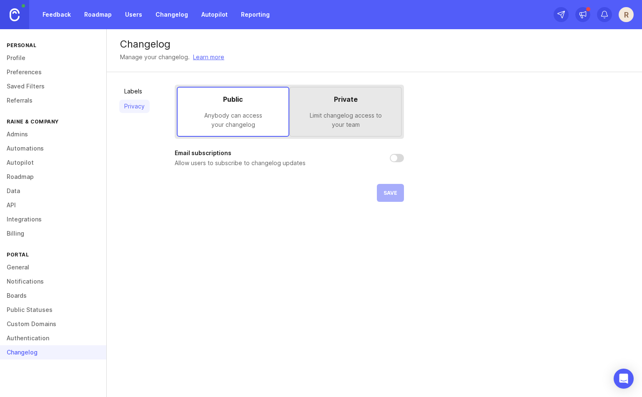
click at [381, 130] on div "Private Limit changelog access to your team" at bounding box center [345, 112] width 113 height 50
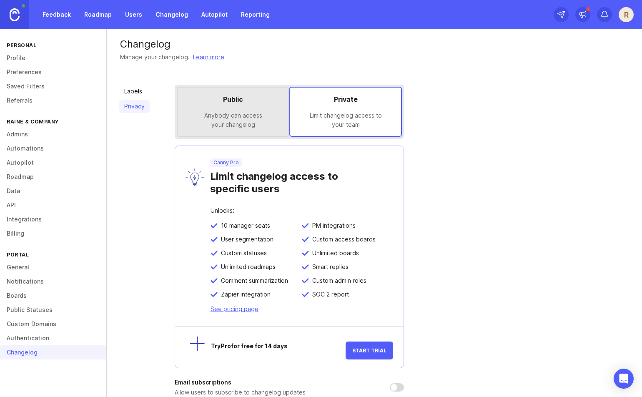
scroll to position [47, 0]
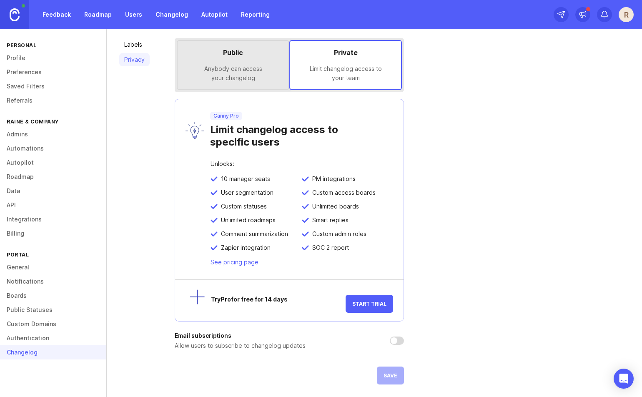
click at [255, 80] on div "Anybody can access your changelog" at bounding box center [233, 73] width 98 height 18
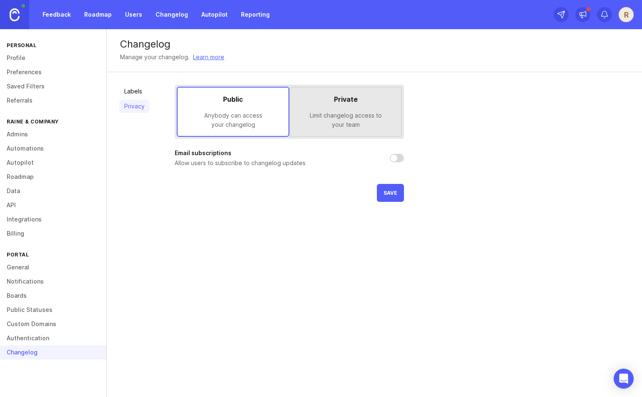
click at [60, 178] on link "Roadmap" at bounding box center [53, 177] width 106 height 14
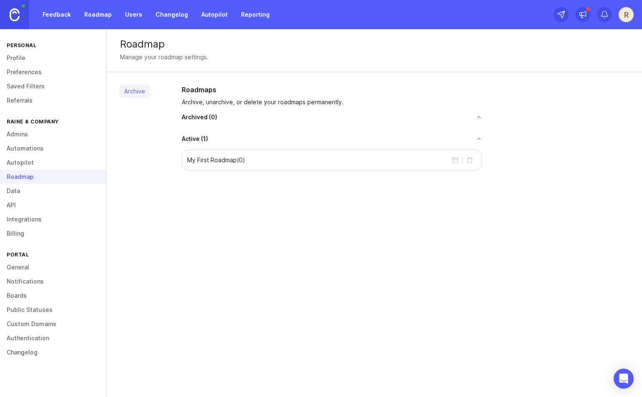
click at [71, 63] on link "Profile" at bounding box center [53, 58] width 106 height 14
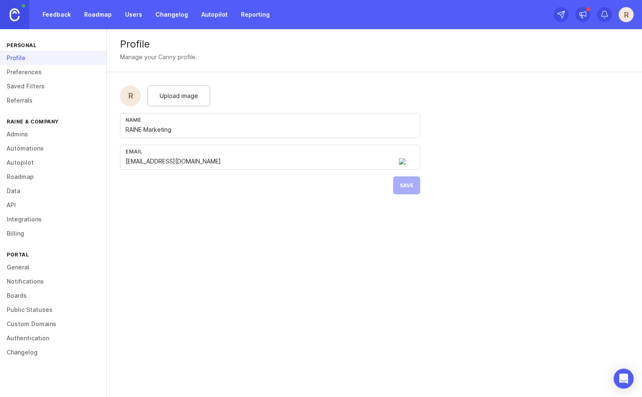
click at [72, 73] on link "Preferences" at bounding box center [53, 72] width 106 height 14
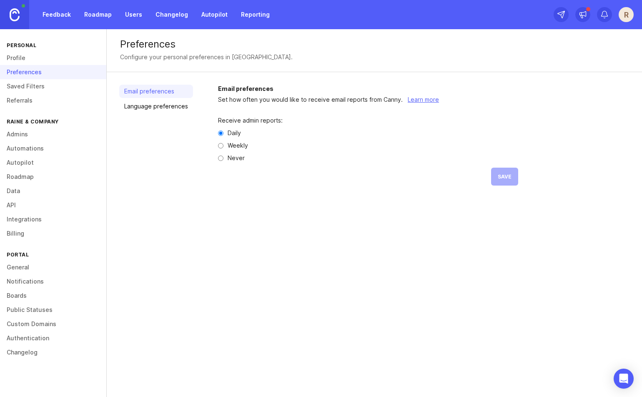
click at [73, 87] on link "Saved Filters" at bounding box center [53, 86] width 106 height 14
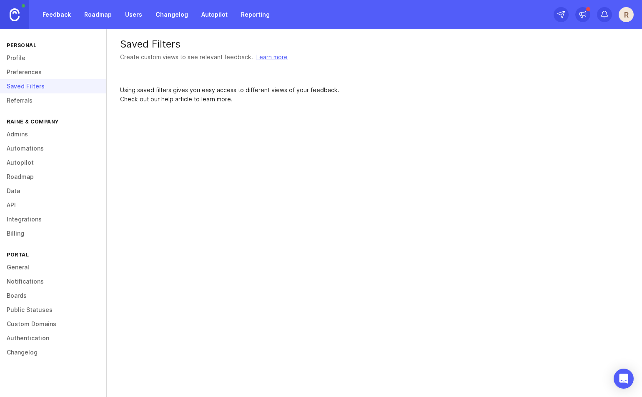
click at [73, 96] on link "Referrals" at bounding box center [53, 100] width 106 height 14
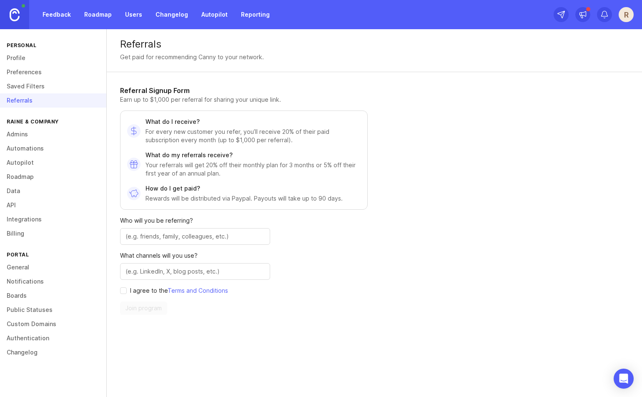
click at [53, 16] on link "Feedback" at bounding box center [57, 14] width 38 height 15
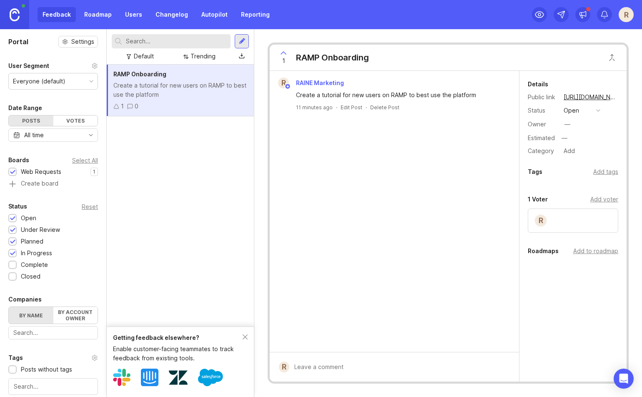
click at [593, 252] on div "Add to roadmap" at bounding box center [595, 250] width 45 height 9
click at [571, 110] on div "open" at bounding box center [571, 110] width 15 height 9
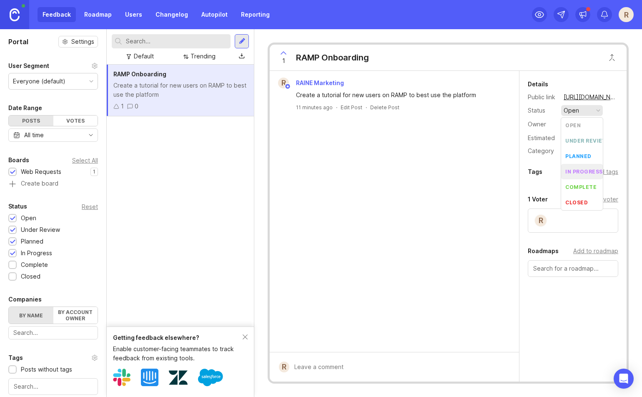
scroll to position [6, 0]
click at [546, 190] on div "Details Public link [URL][DOMAIN_NAME] Status open Owner — Estimated — Category…" at bounding box center [573, 215] width 107 height 288
click at [572, 111] on div "open" at bounding box center [571, 110] width 15 height 9
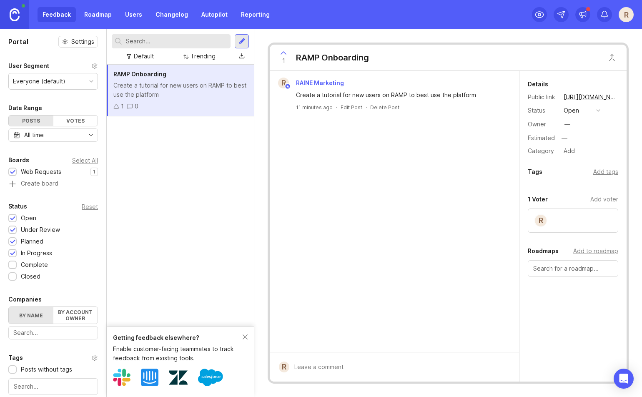
click at [242, 334] on div "Getting feedback elsewhere?" at bounding box center [178, 337] width 130 height 9
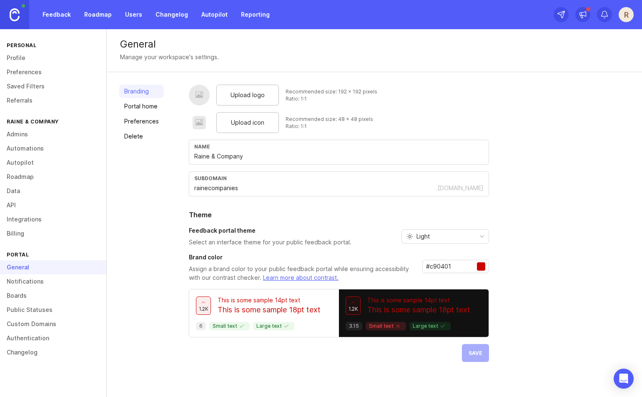
click at [25, 323] on link "Custom Domains" at bounding box center [53, 324] width 106 height 14
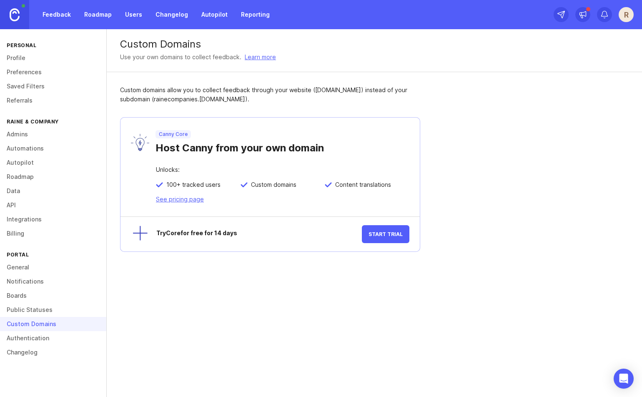
click at [28, 63] on link "Profile" at bounding box center [53, 58] width 106 height 14
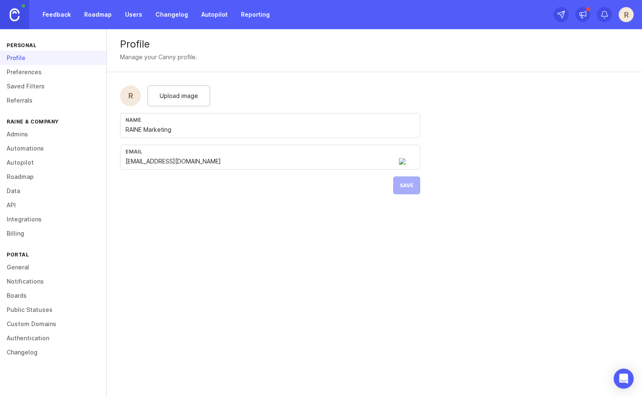
click at [62, 85] on link "Saved Filters" at bounding box center [53, 86] width 106 height 14
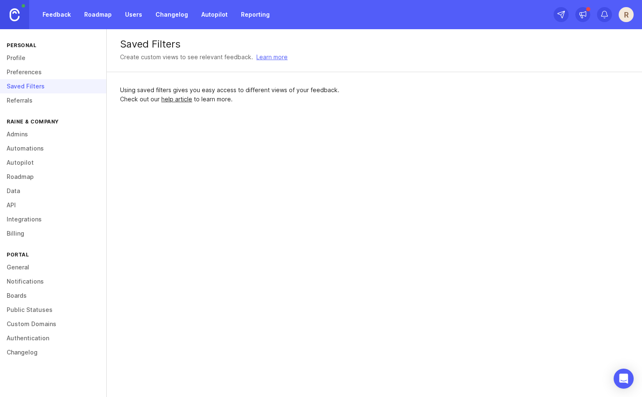
click at [65, 76] on link "Preferences" at bounding box center [53, 72] width 106 height 14
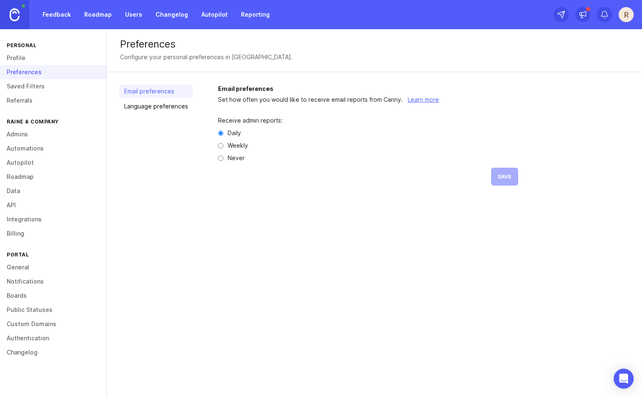
click at [225, 149] on div "Receive admin reports: Daily Weekly Never Save" at bounding box center [368, 151] width 300 height 95
click at [228, 145] on label "Weekly" at bounding box center [238, 146] width 20 height 6
click at [224, 145] on input "Weekly" at bounding box center [220, 145] width 5 height 5
radio input "true"
click at [495, 178] on button "Save" at bounding box center [504, 177] width 27 height 18
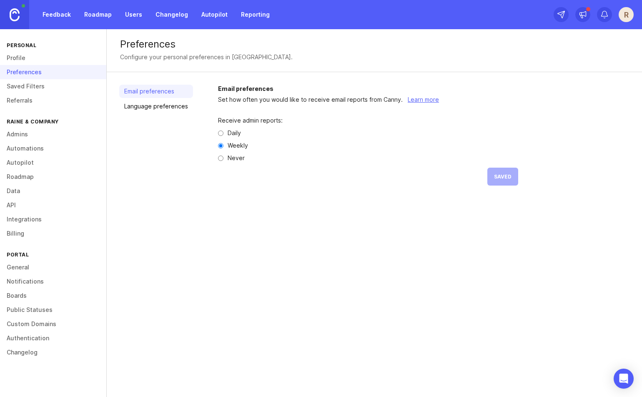
click at [26, 88] on link "Saved Filters" at bounding box center [53, 86] width 106 height 14
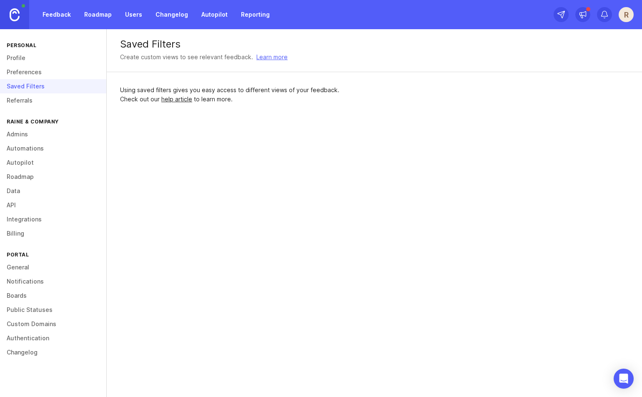
click at [21, 102] on link "Referrals" at bounding box center [53, 100] width 106 height 14
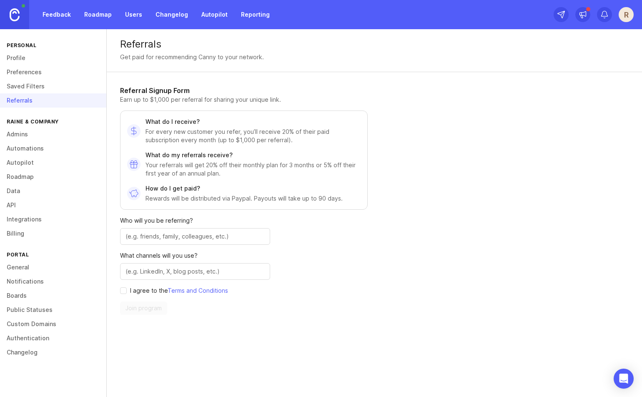
click at [211, 15] on link "Autopilot" at bounding box center [214, 14] width 36 height 15
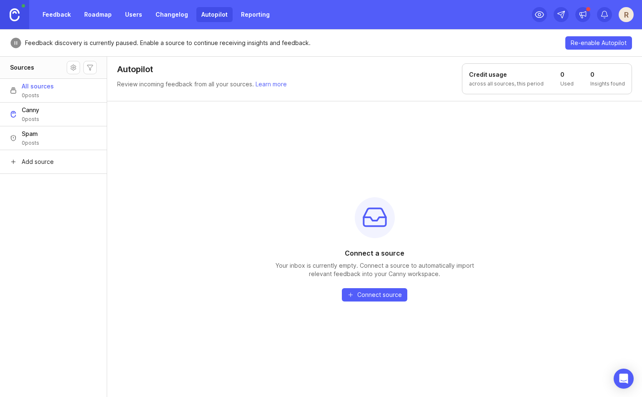
click at [54, 18] on link "Feedback" at bounding box center [57, 14] width 38 height 15
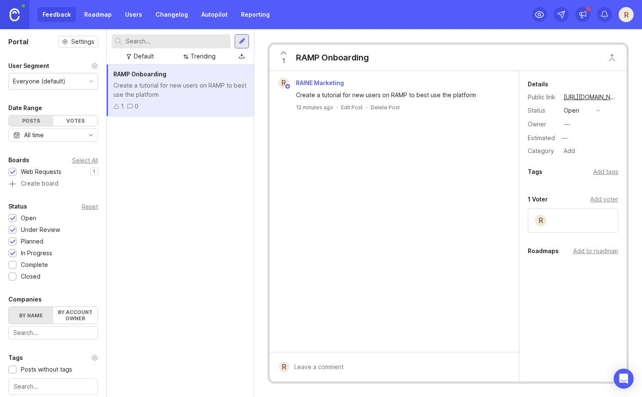
click at [98, 19] on link "Roadmap" at bounding box center [98, 14] width 38 height 15
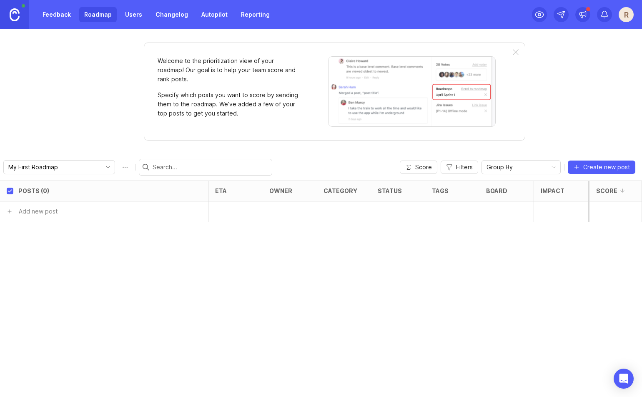
click at [61, 15] on link "Feedback" at bounding box center [57, 14] width 38 height 15
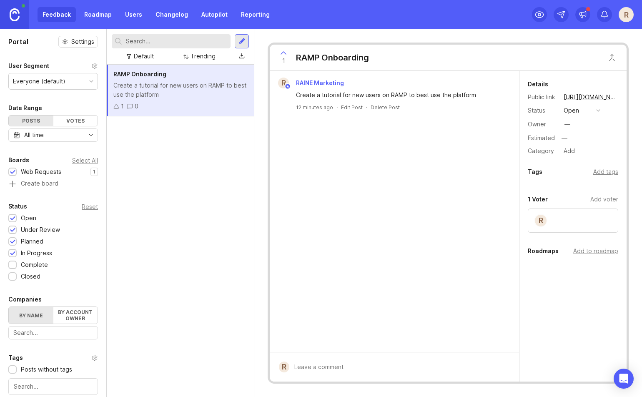
click at [198, 177] on div "RAMP Onboarding Create a tutorial for new users on RAMP to best use the platfor…" at bounding box center [180, 231] width 147 height 332
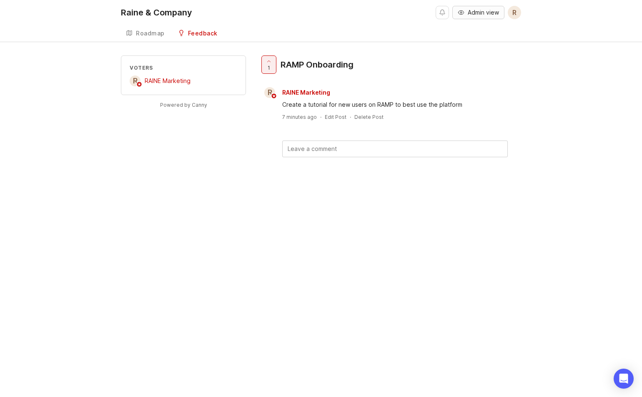
click at [465, 11] on button "Admin view" at bounding box center [479, 12] width 52 height 13
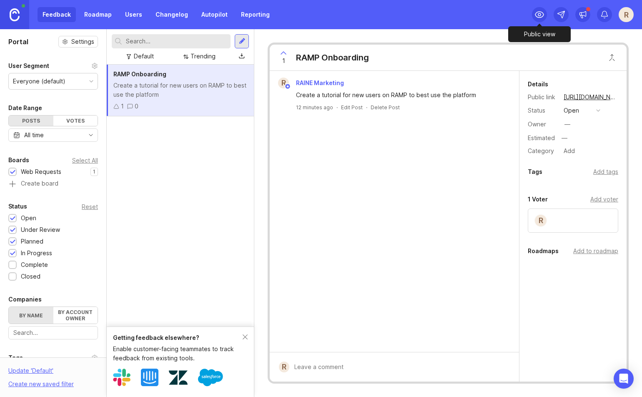
click at [542, 15] on icon at bounding box center [540, 15] width 10 height 10
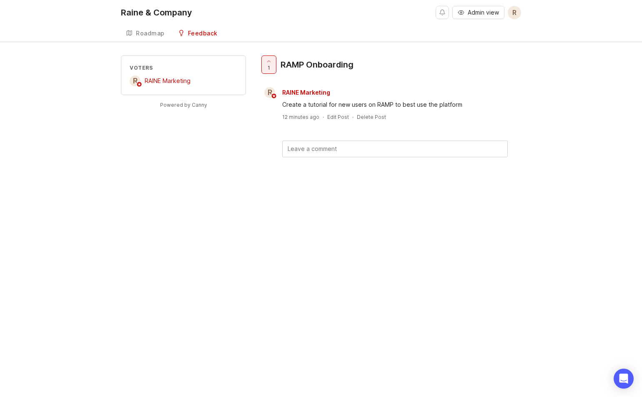
click at [153, 32] on div "Roadmap" at bounding box center [150, 33] width 29 height 6
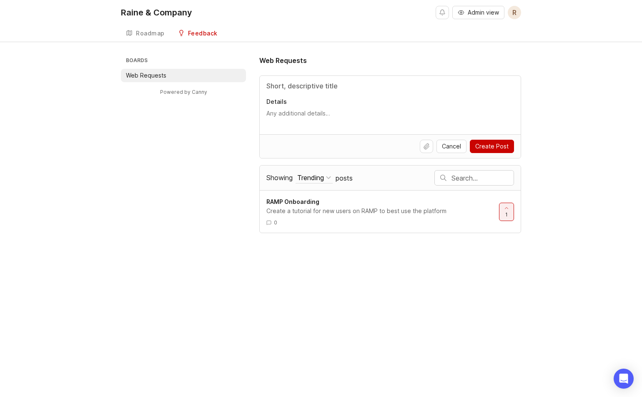
click at [204, 32] on div "Feedback" at bounding box center [203, 33] width 30 height 6
click at [303, 90] on input "Title" at bounding box center [390, 86] width 248 height 10
